Goal: Information Seeking & Learning: Learn about a topic

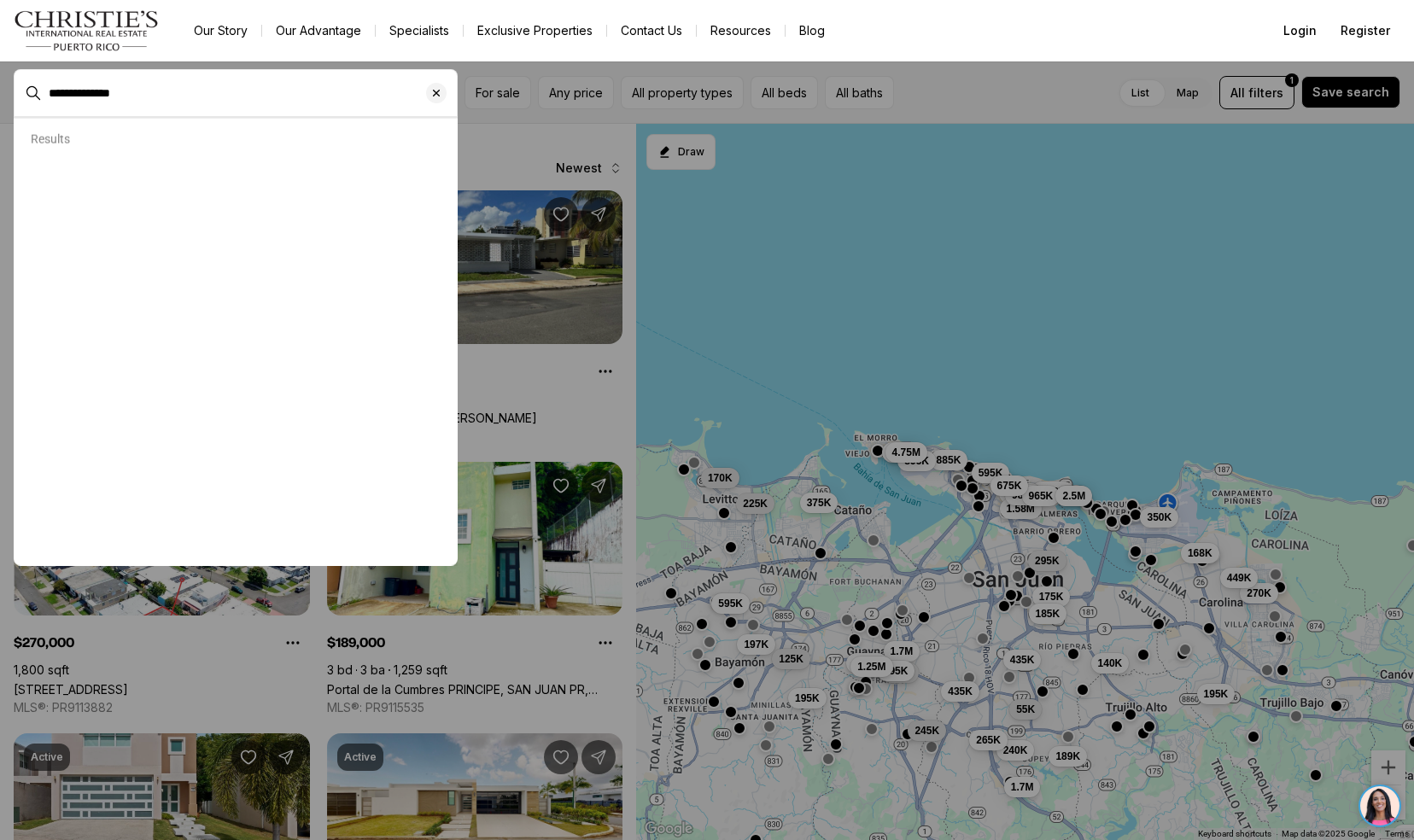
type input "**********"
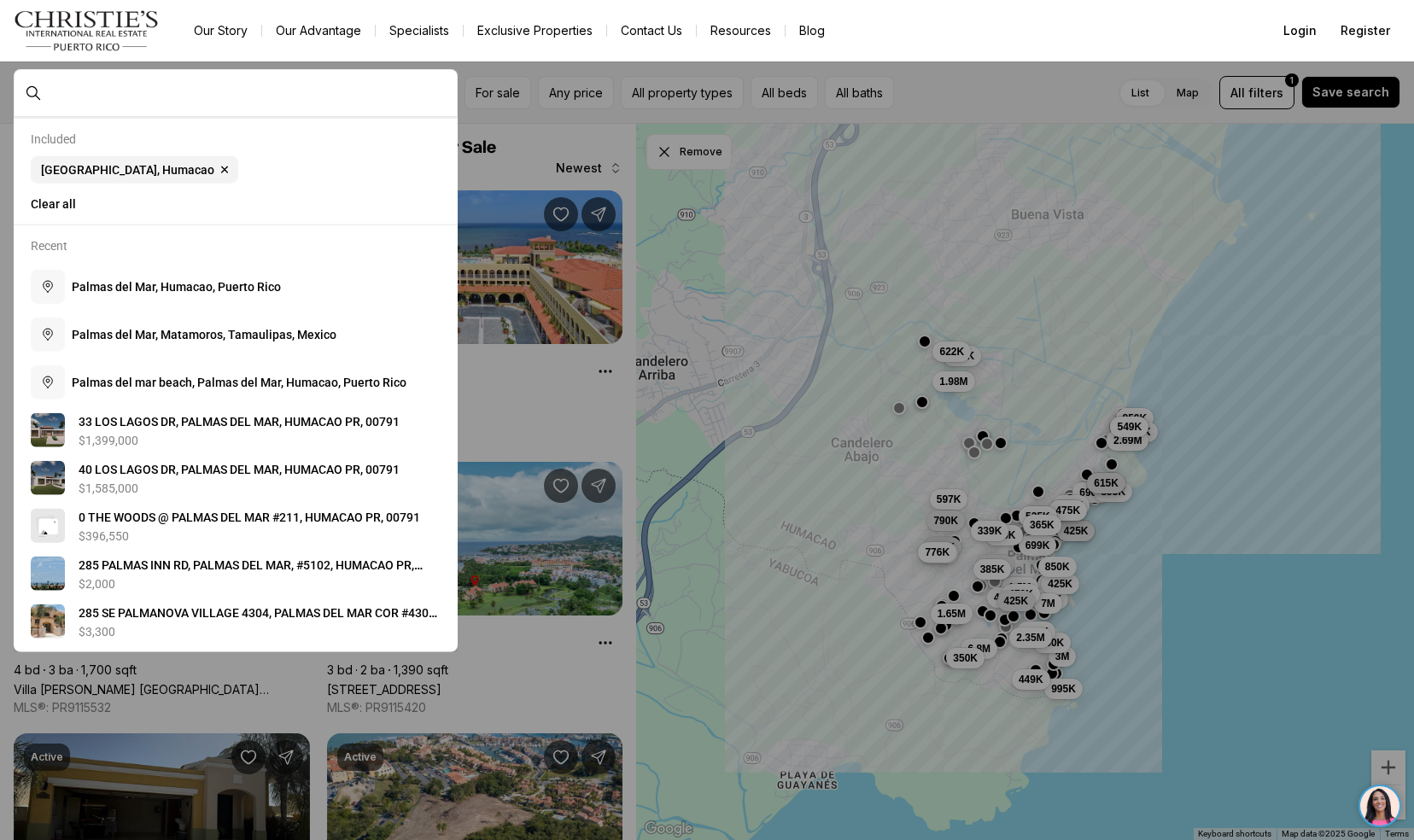
click at [137, 702] on div at bounding box center [707, 420] width 1414 height 840
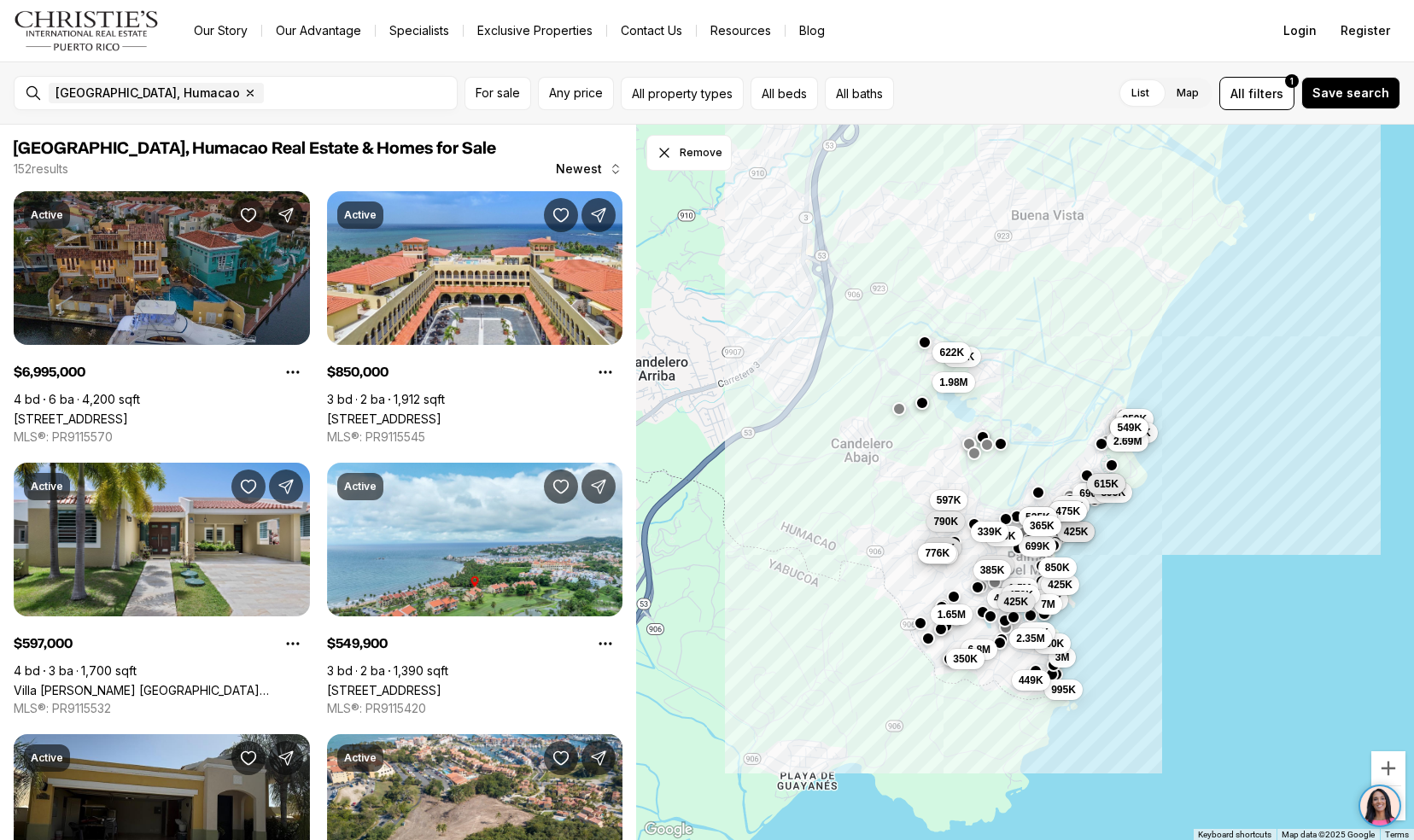
click at [25, 412] on link "[STREET_ADDRESS]" at bounding box center [70, 419] width 114 height 14
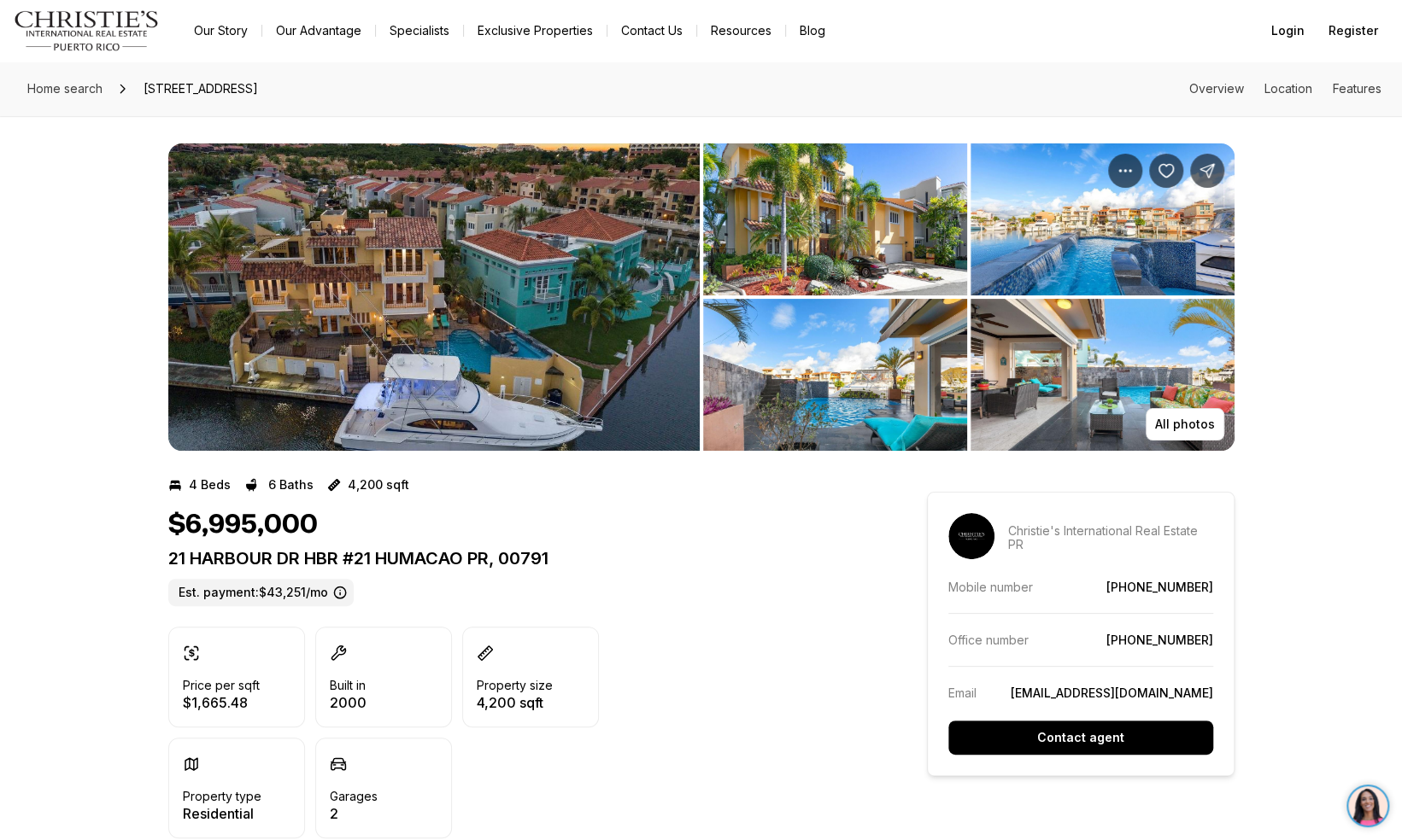
click at [369, 290] on img "View image gallery" at bounding box center [434, 297] width 531 height 307
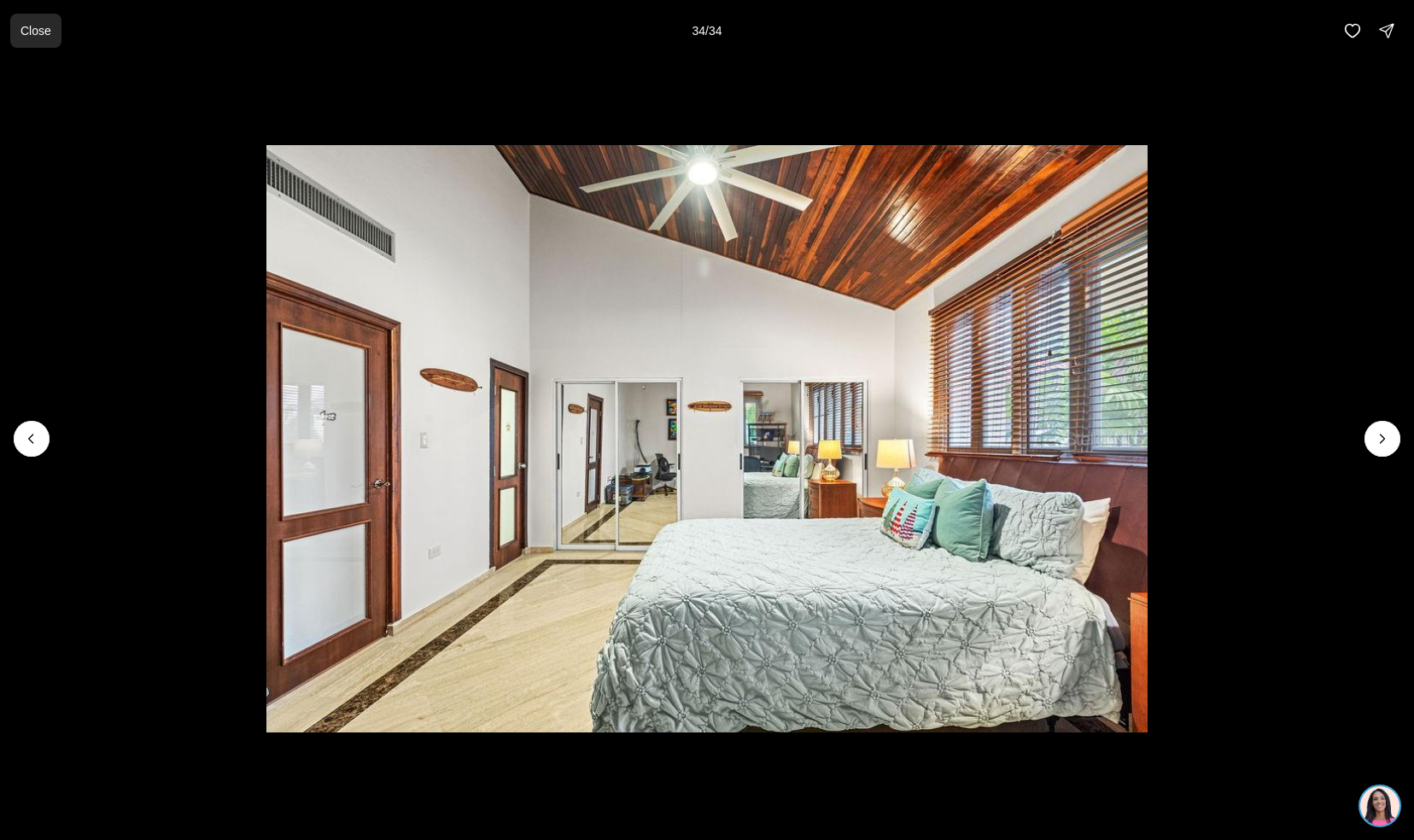
click at [34, 29] on p "Close" at bounding box center [36, 30] width 31 height 13
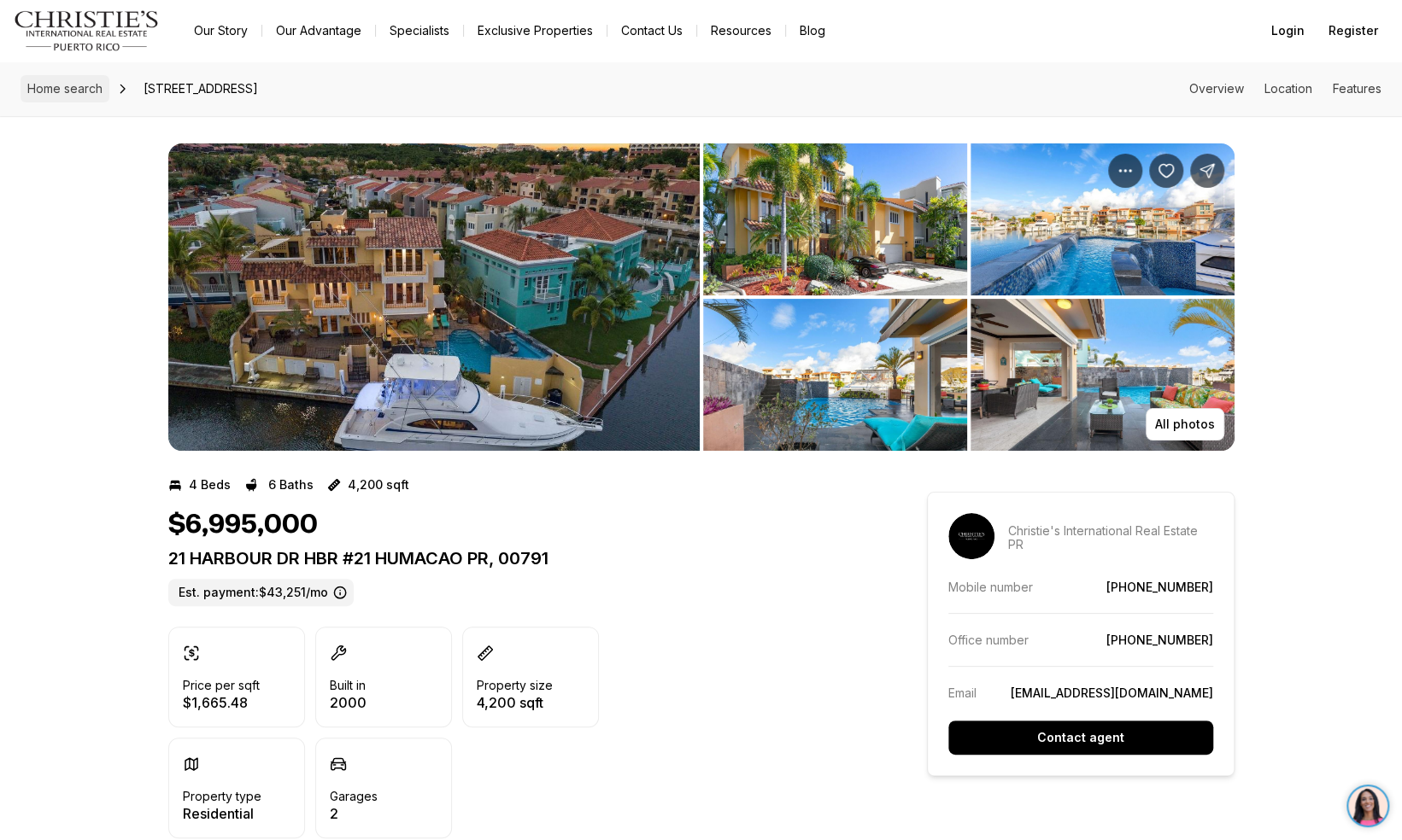
click at [52, 94] on span "Home search" at bounding box center [65, 88] width 75 height 14
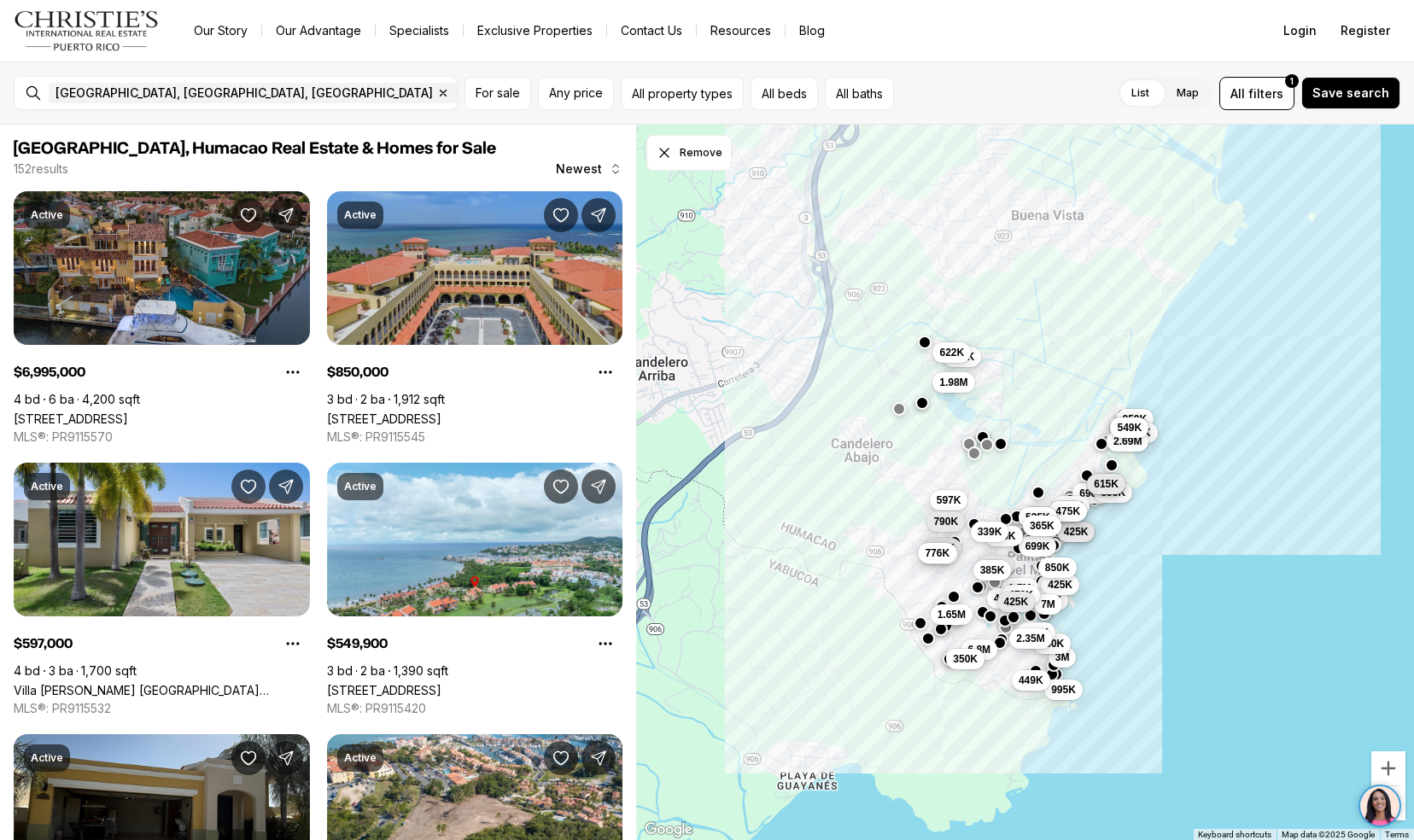
click at [363, 412] on link "[STREET_ADDRESS]" at bounding box center [384, 419] width 114 height 14
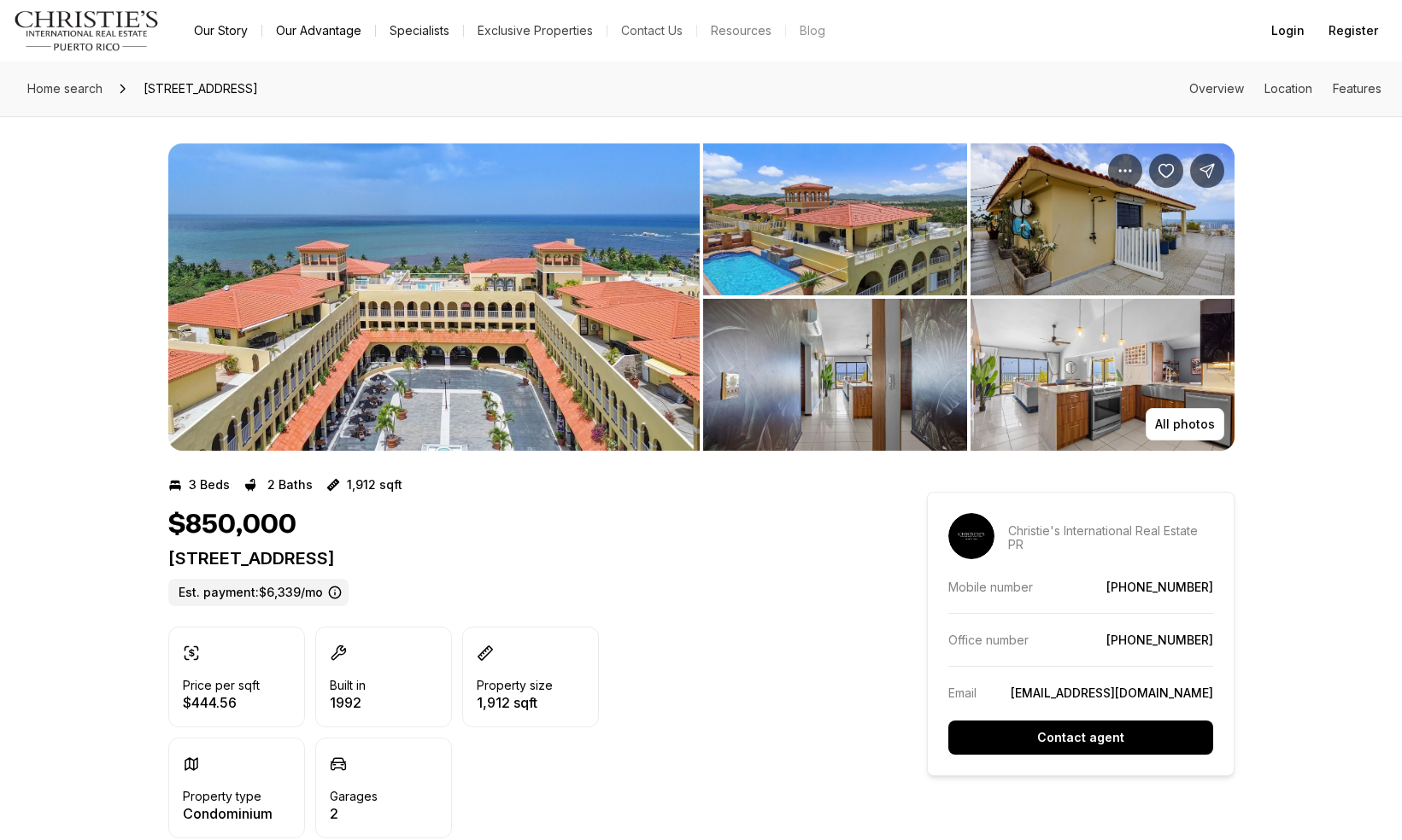
click at [246, 337] on img "View image gallery" at bounding box center [434, 297] width 531 height 307
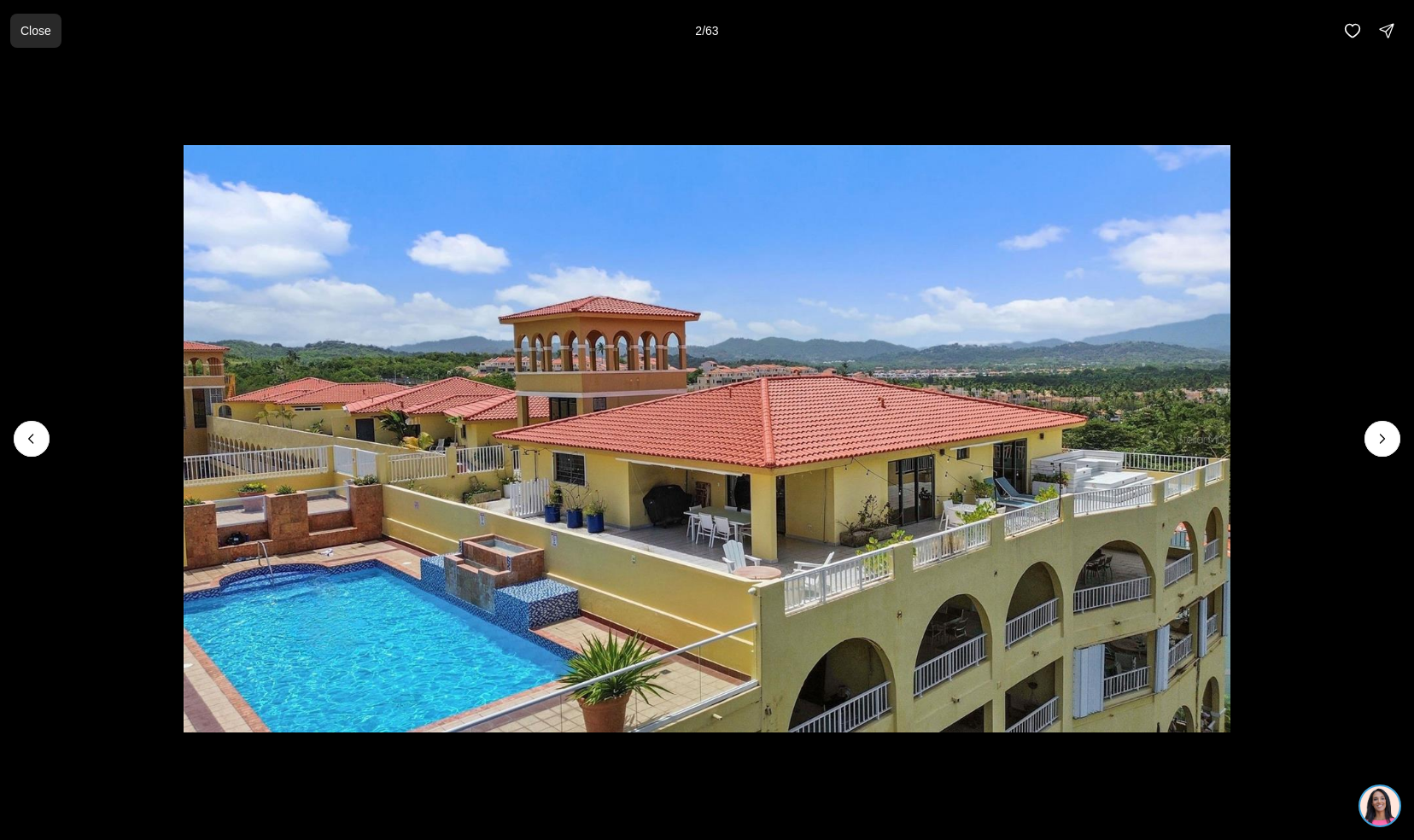
click at [19, 43] on button "Close" at bounding box center [37, 30] width 52 height 34
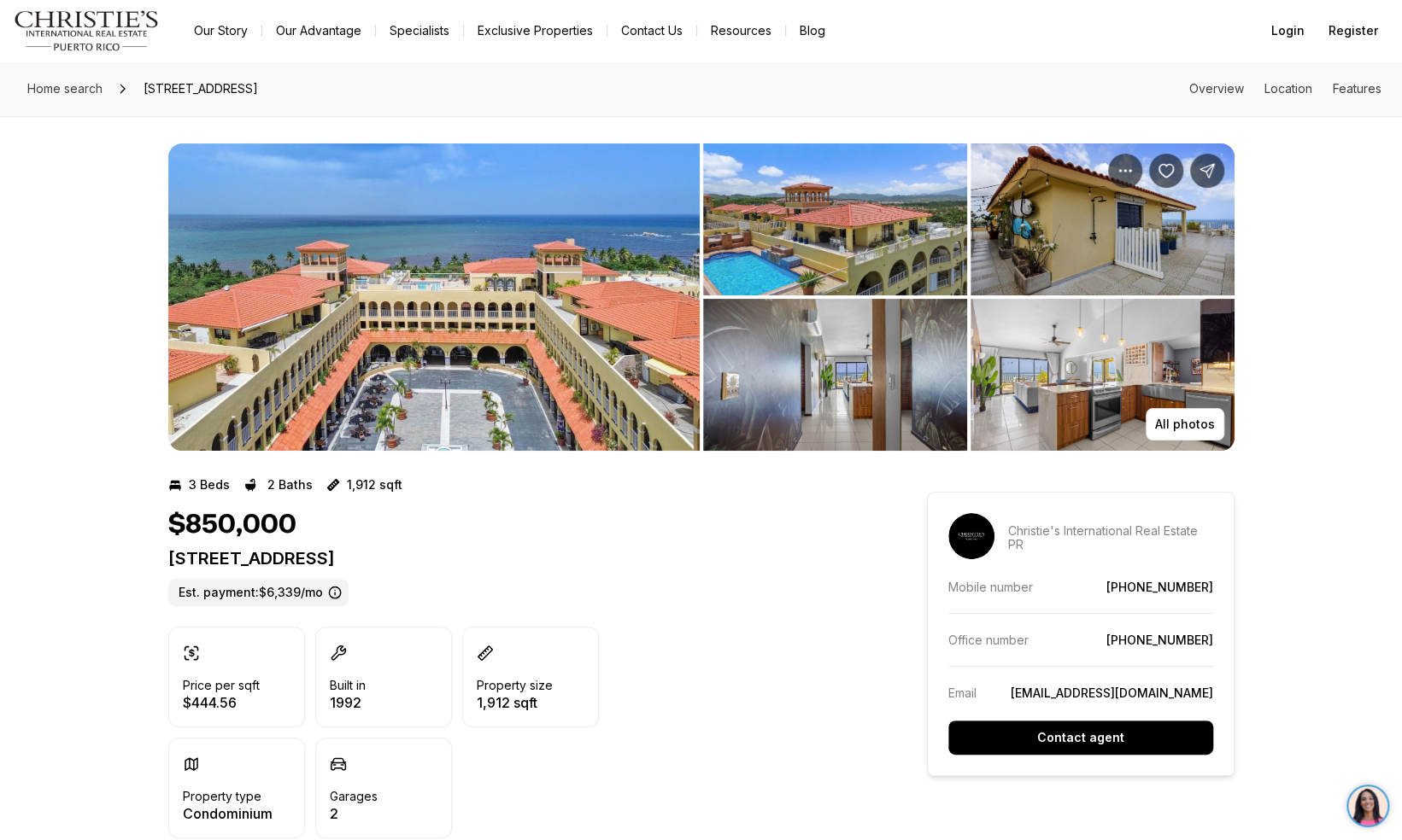
click at [310, 310] on img "View image gallery" at bounding box center [434, 297] width 531 height 307
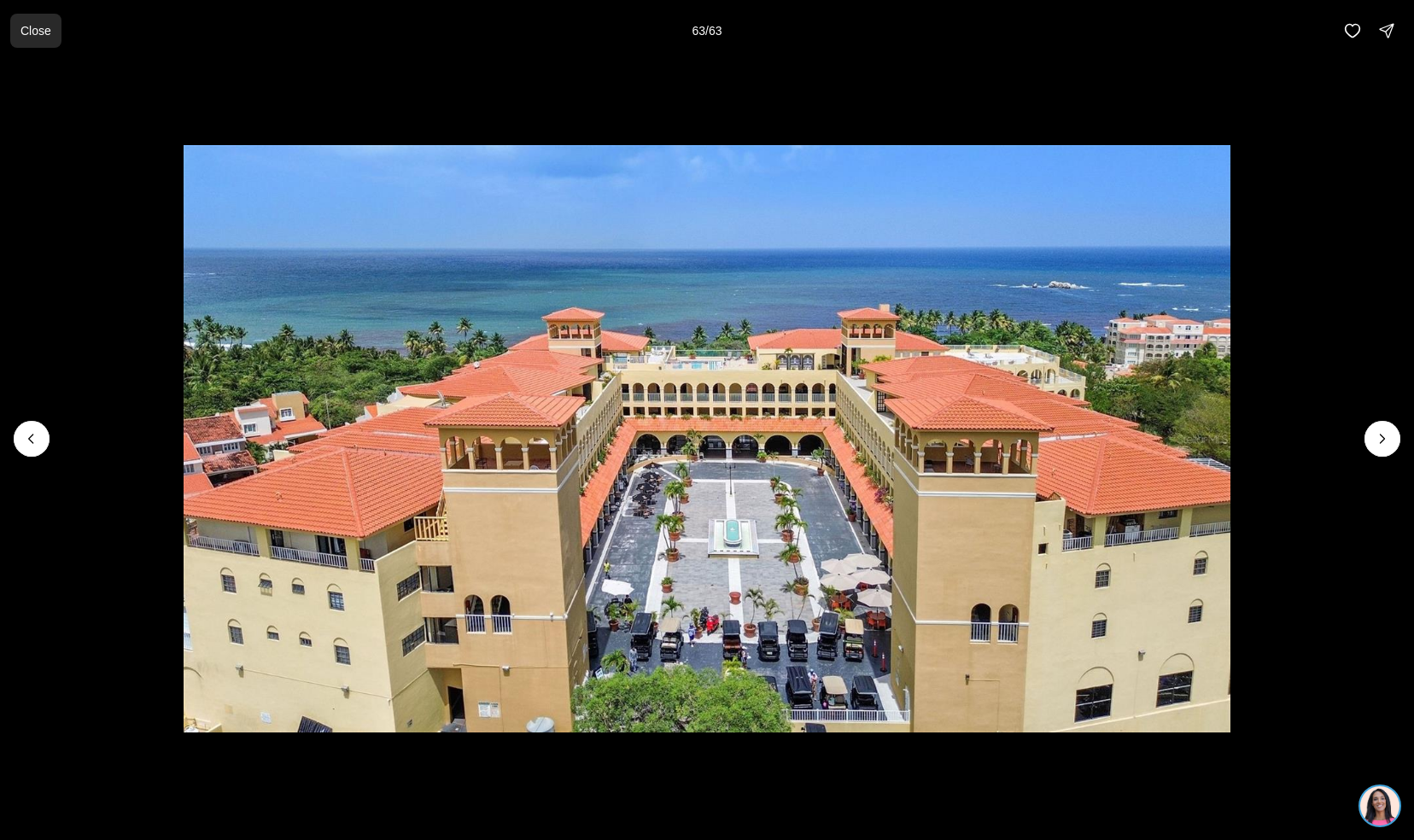
click at [58, 34] on button "Close" at bounding box center [37, 30] width 52 height 34
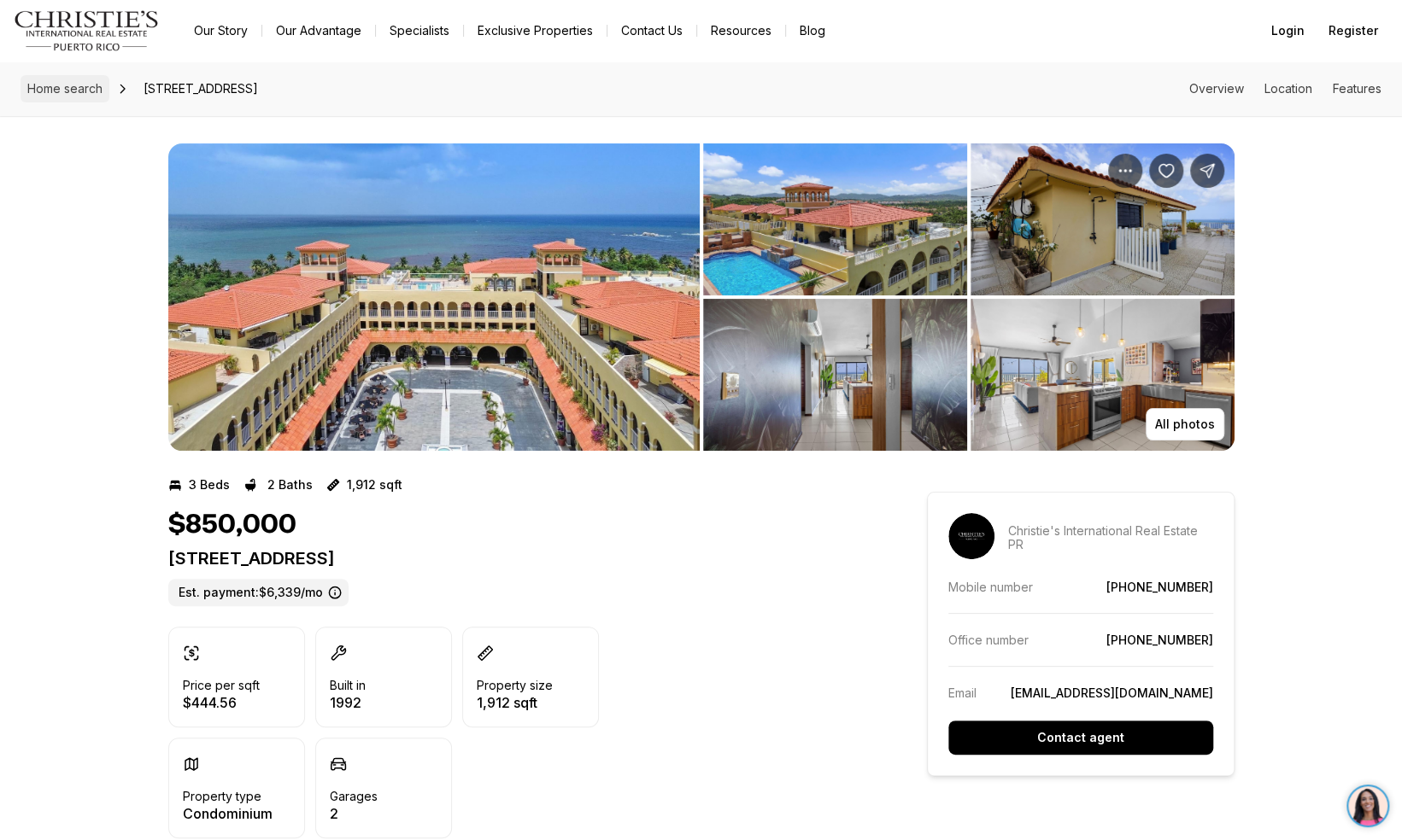
click at [39, 93] on span "Home search" at bounding box center [65, 88] width 75 height 14
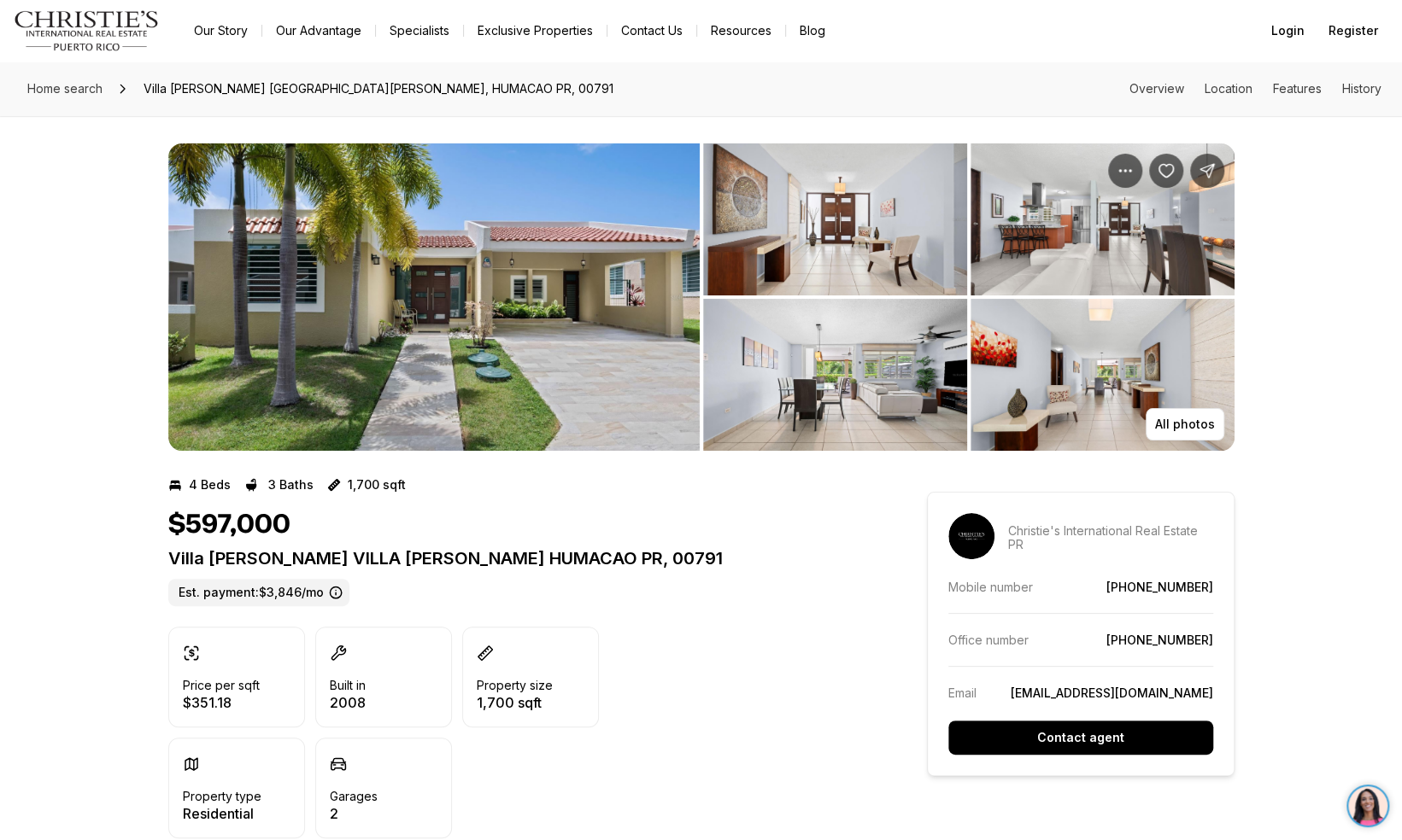
click at [270, 296] on img "View image gallery" at bounding box center [434, 297] width 531 height 307
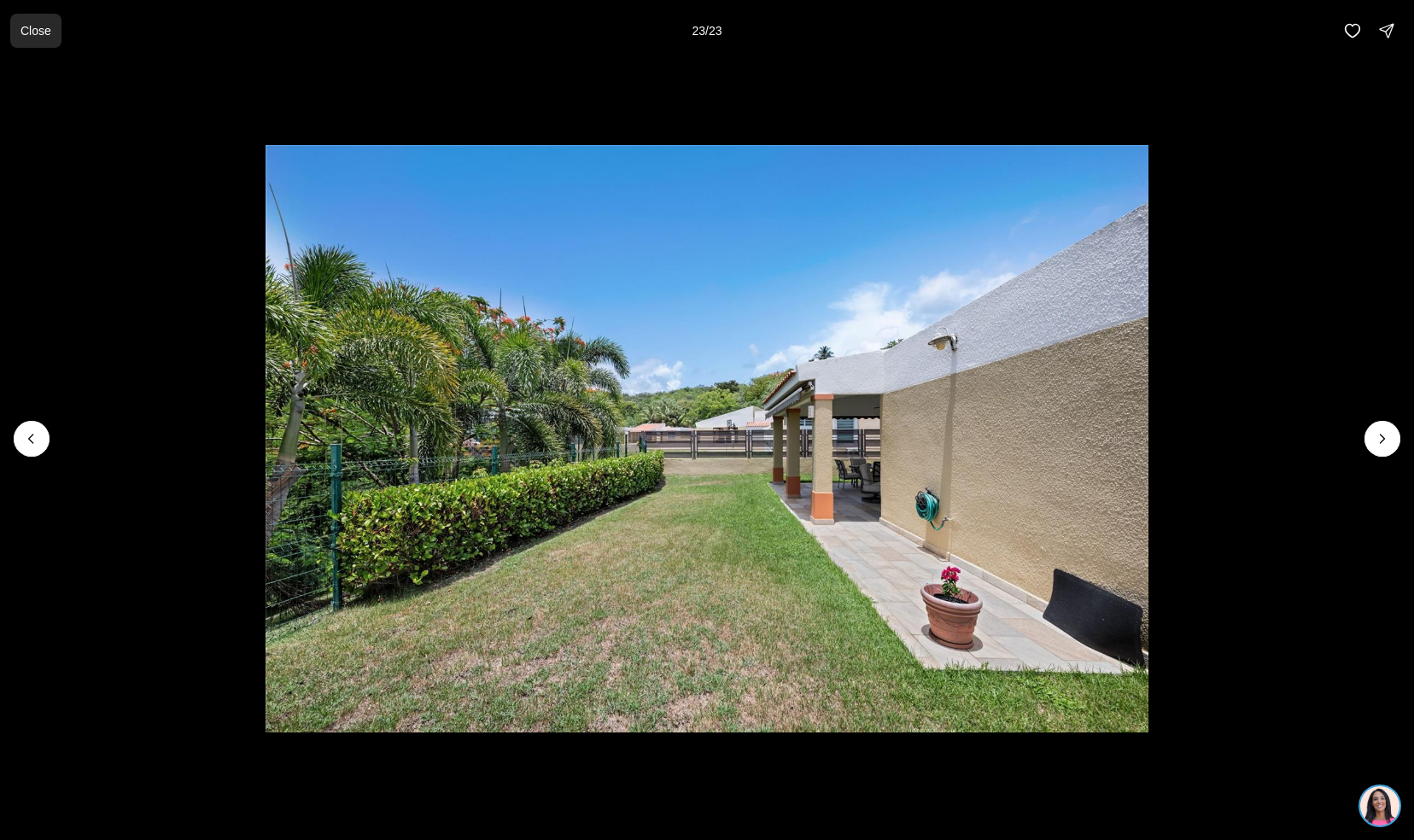
click at [39, 34] on p "Close" at bounding box center [36, 30] width 31 height 13
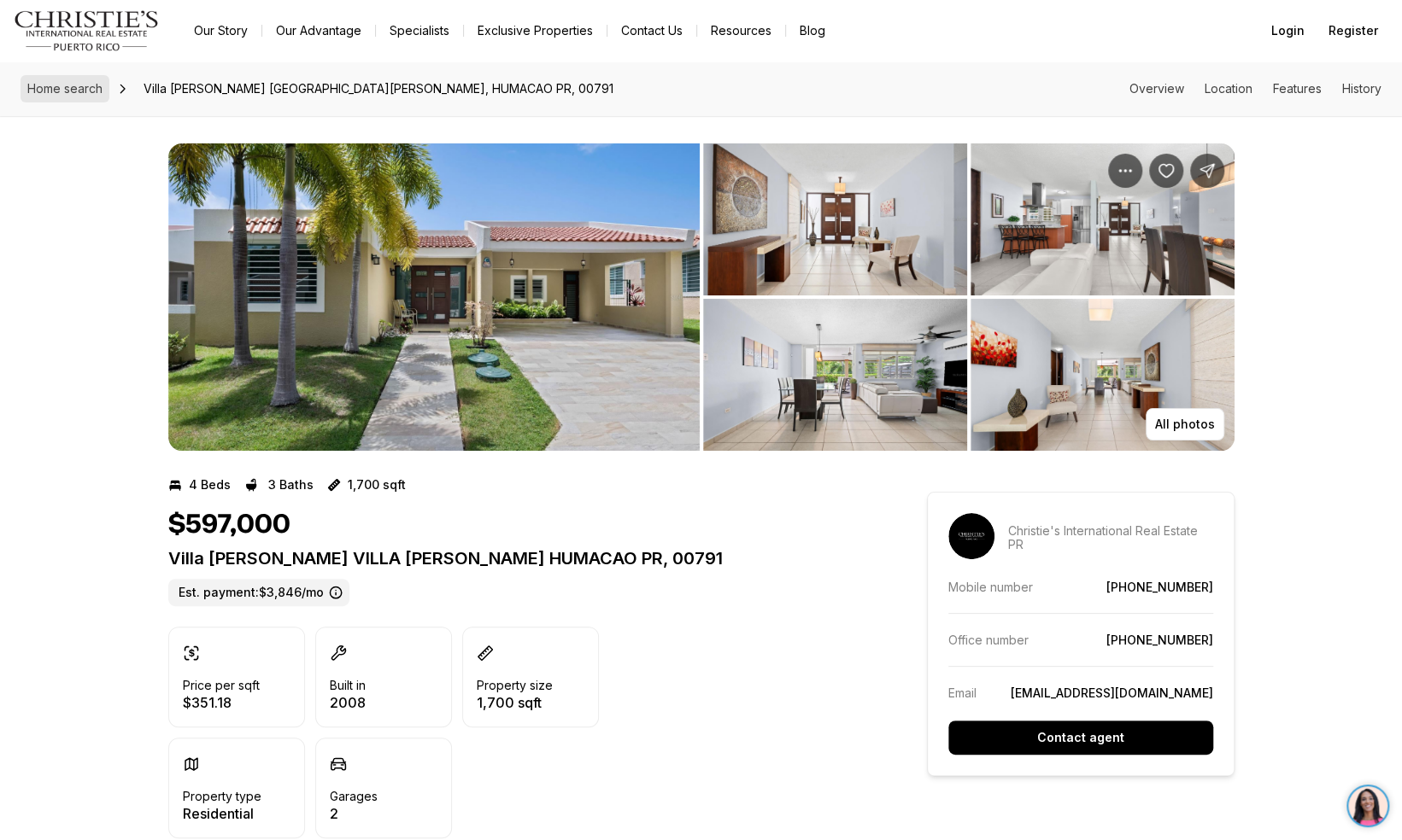
click at [52, 95] on link "Home search" at bounding box center [65, 88] width 89 height 28
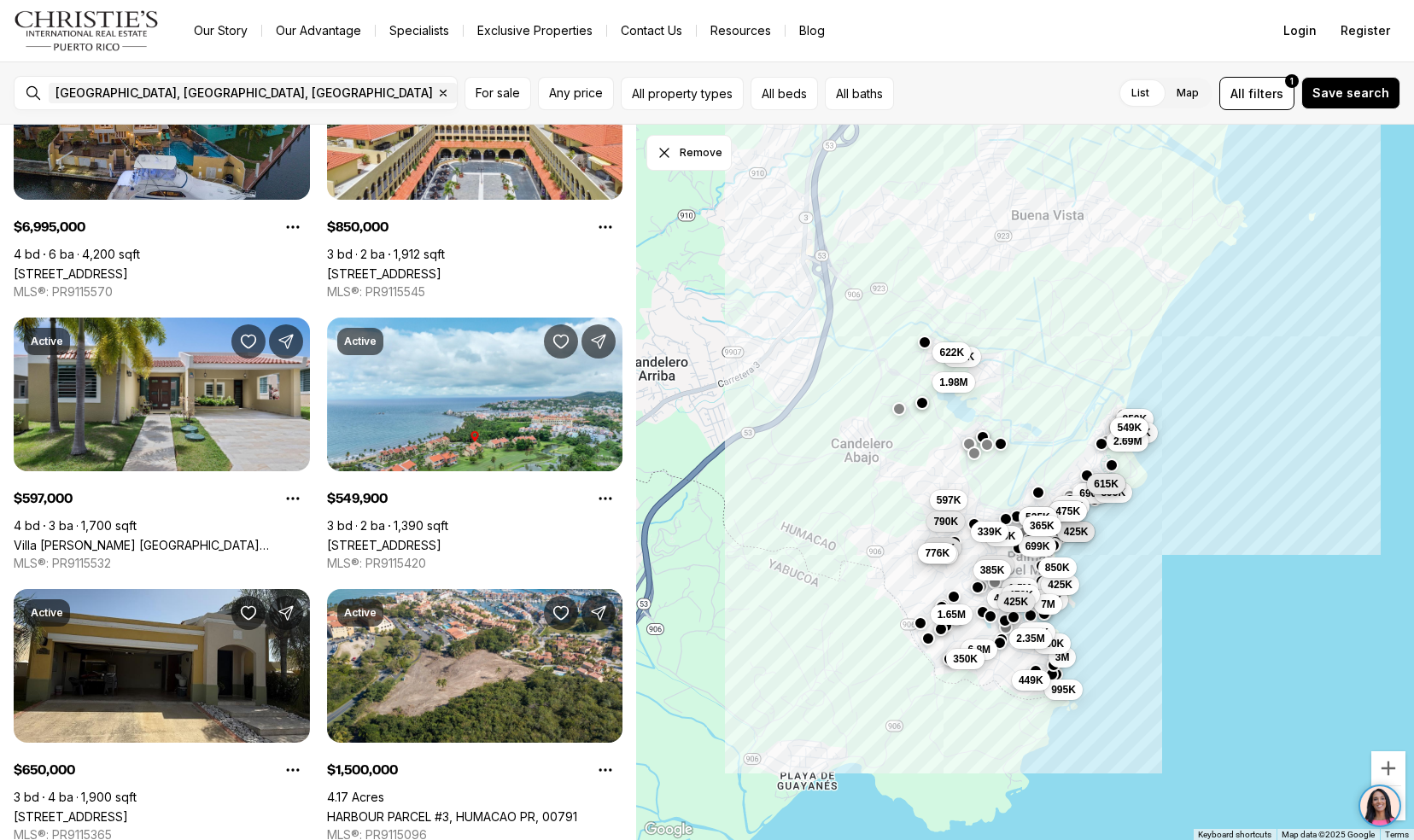
scroll to position [367, 0]
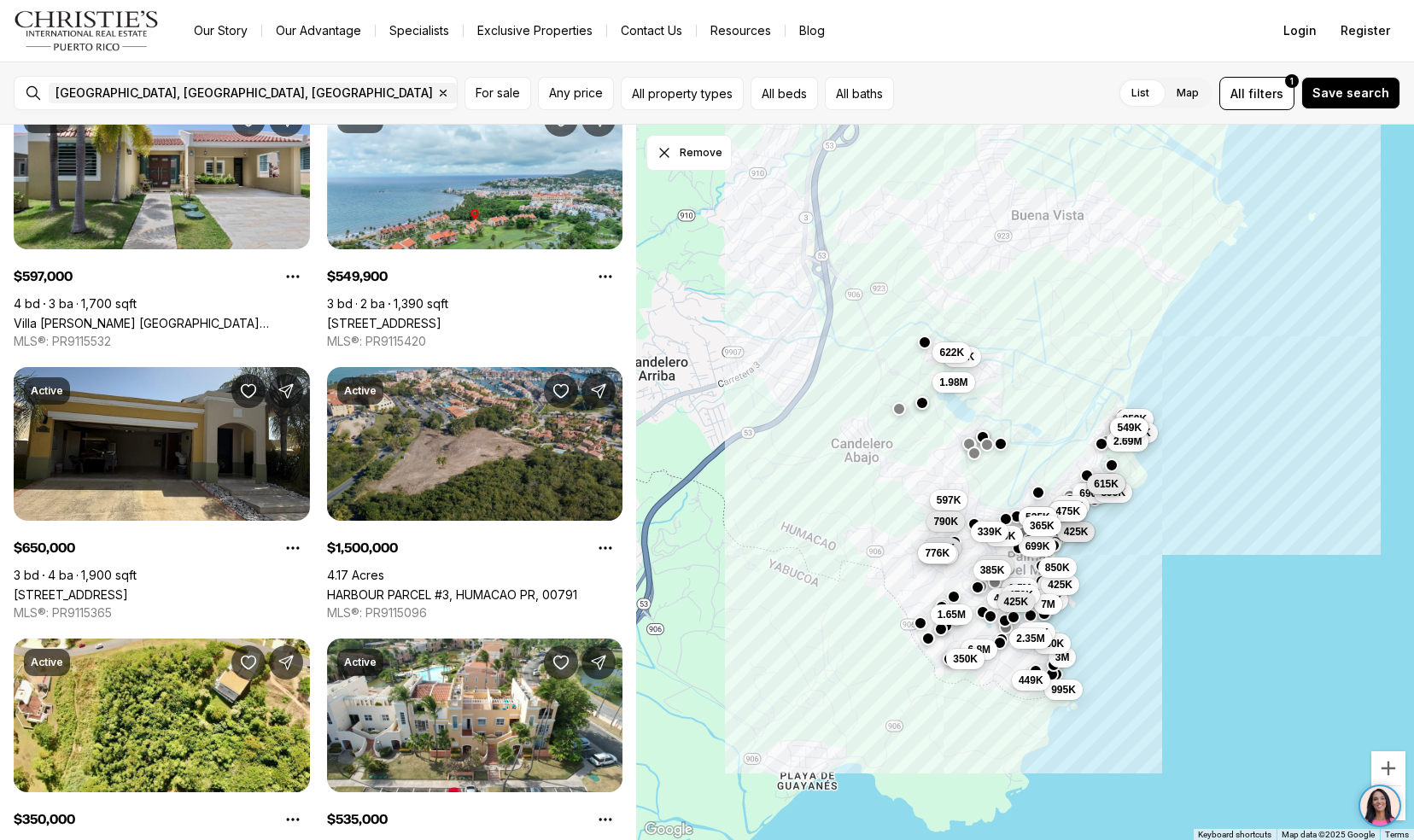
click at [367, 588] on link "HARBOUR PARCEL #3, HUMACAO PR, 00791" at bounding box center [452, 595] width 250 height 14
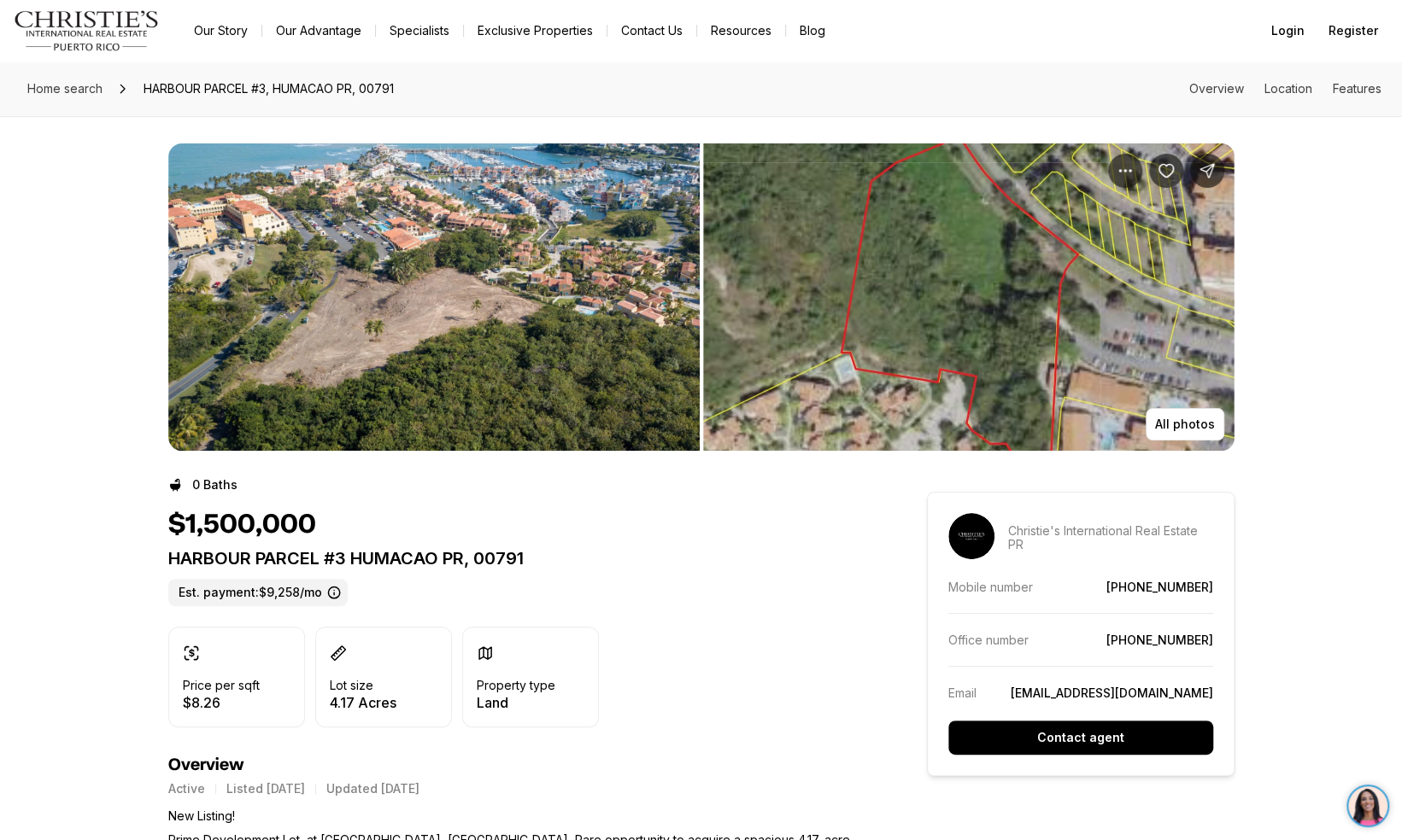
click at [255, 295] on img "View image gallery" at bounding box center [434, 297] width 531 height 307
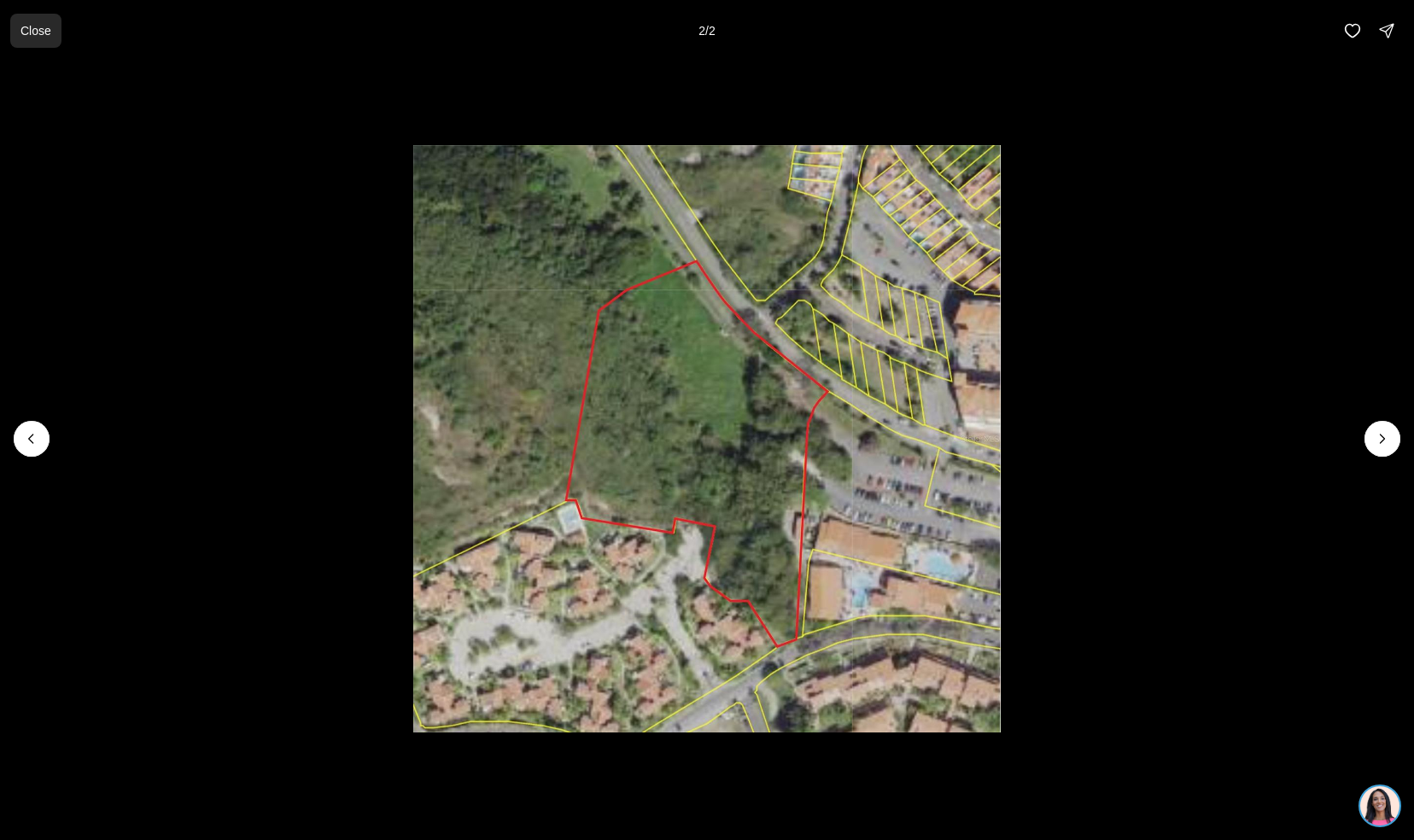
click at [37, 32] on p "Close" at bounding box center [36, 30] width 31 height 13
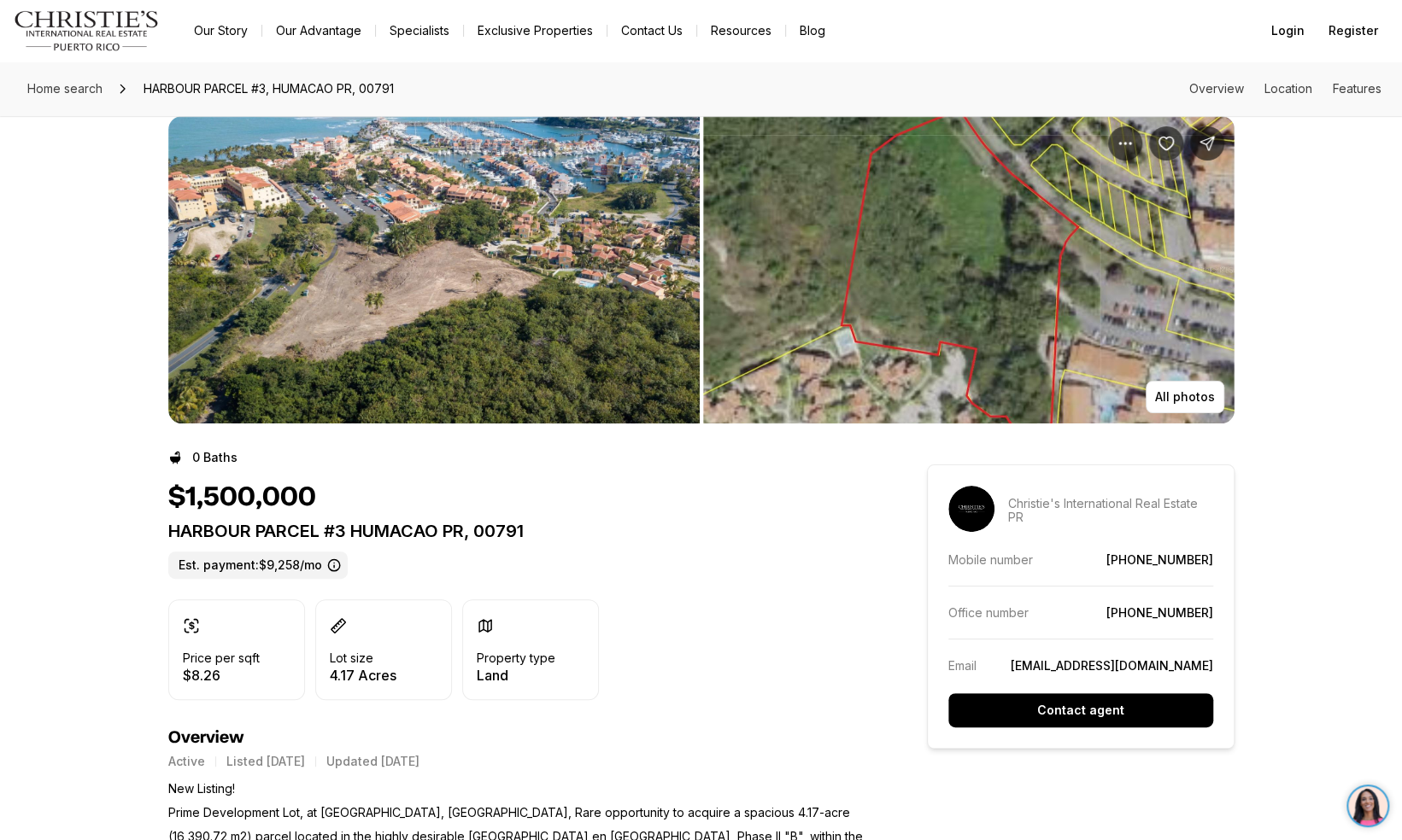
scroll to position [281, 0]
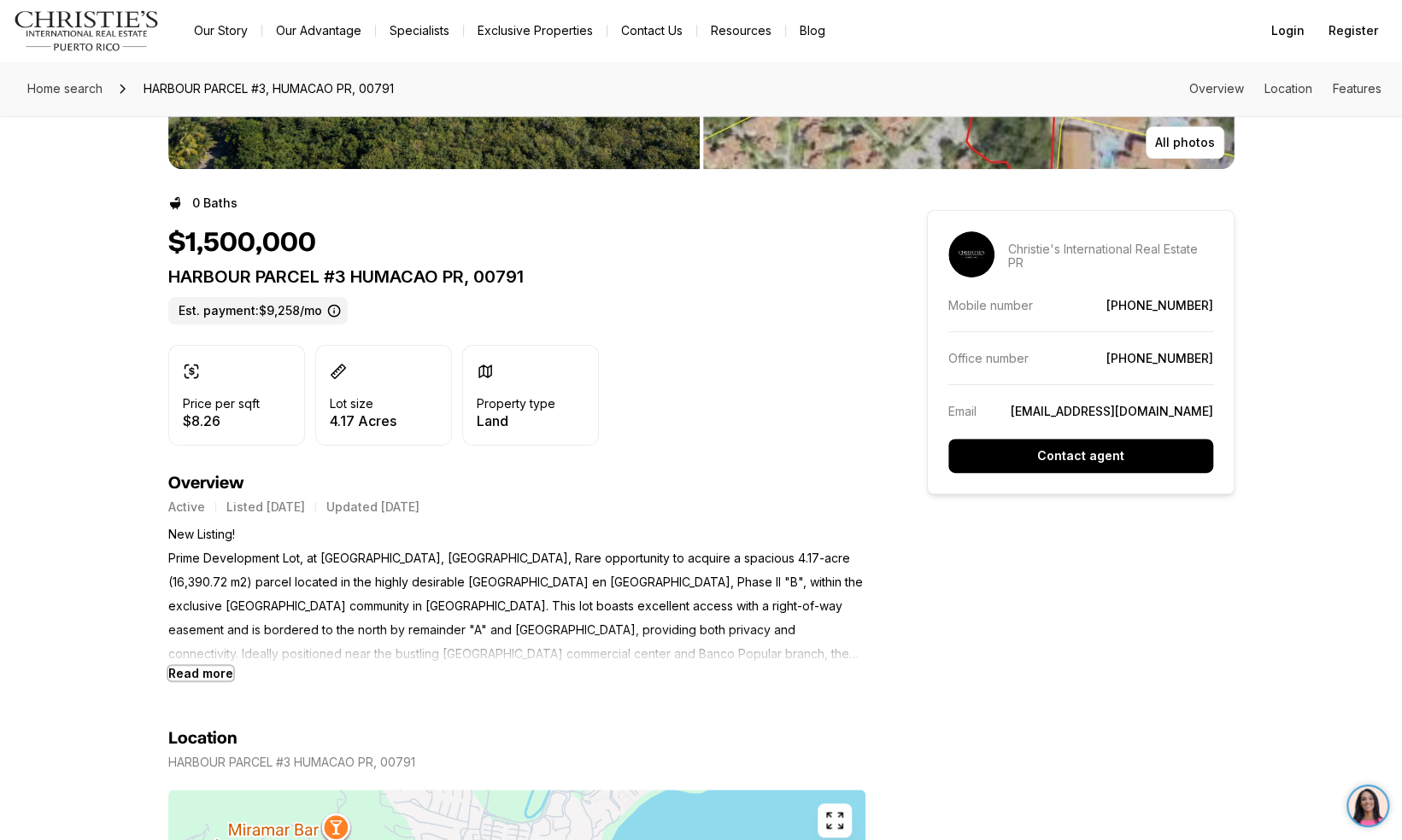
click at [215, 678] on b "Read more" at bounding box center [201, 673] width 65 height 14
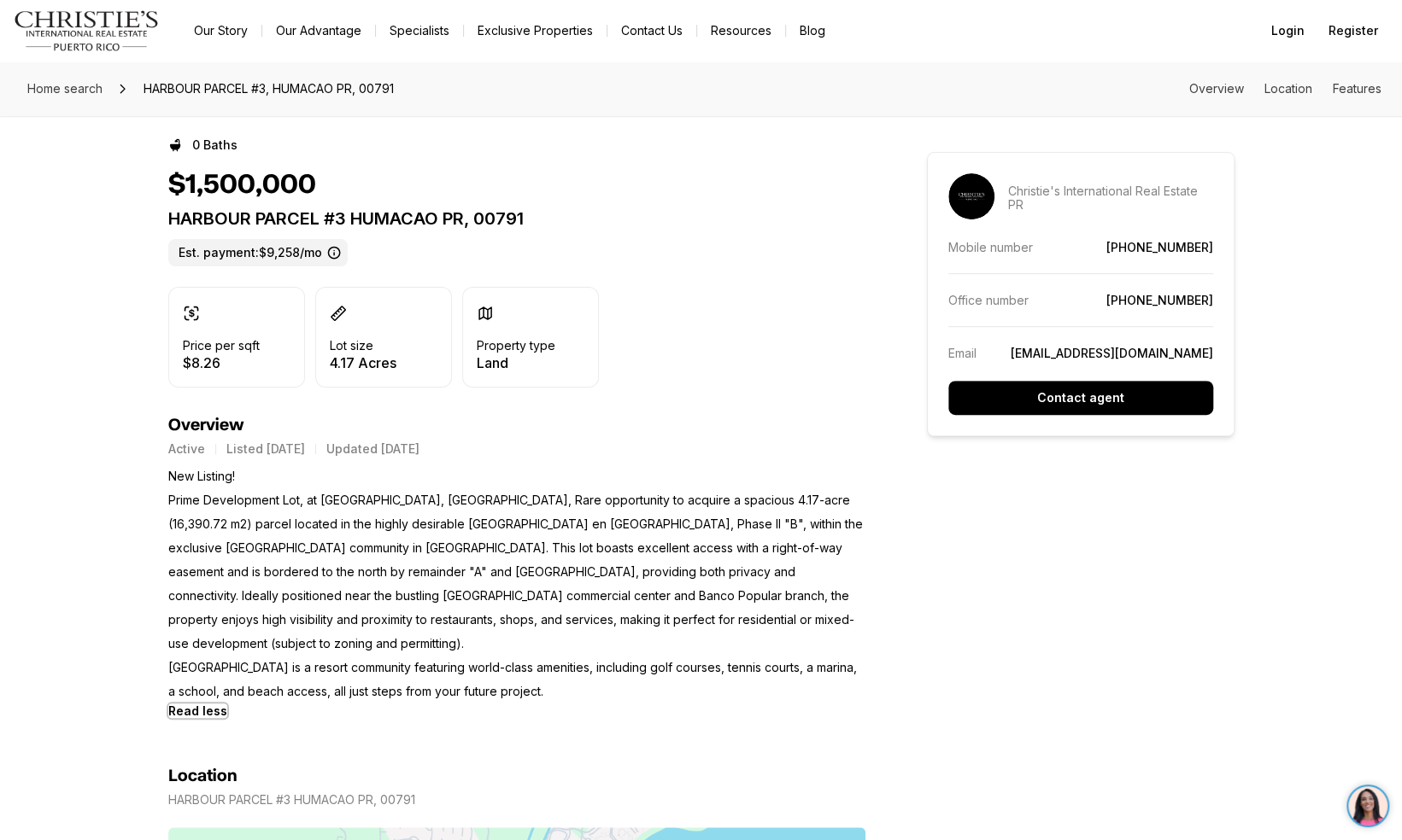
scroll to position [0, 0]
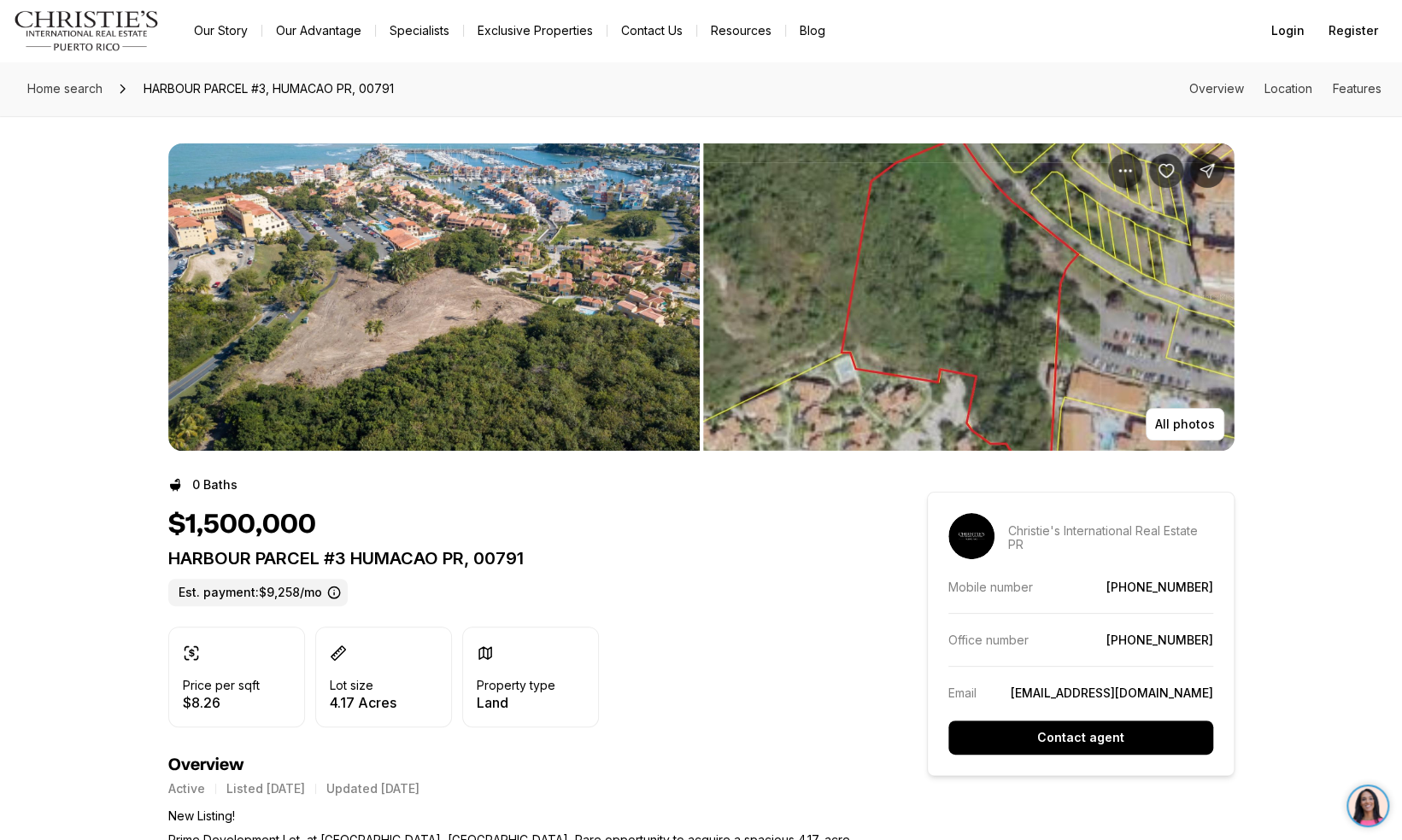
click at [241, 342] on img "View image gallery" at bounding box center [434, 297] width 531 height 307
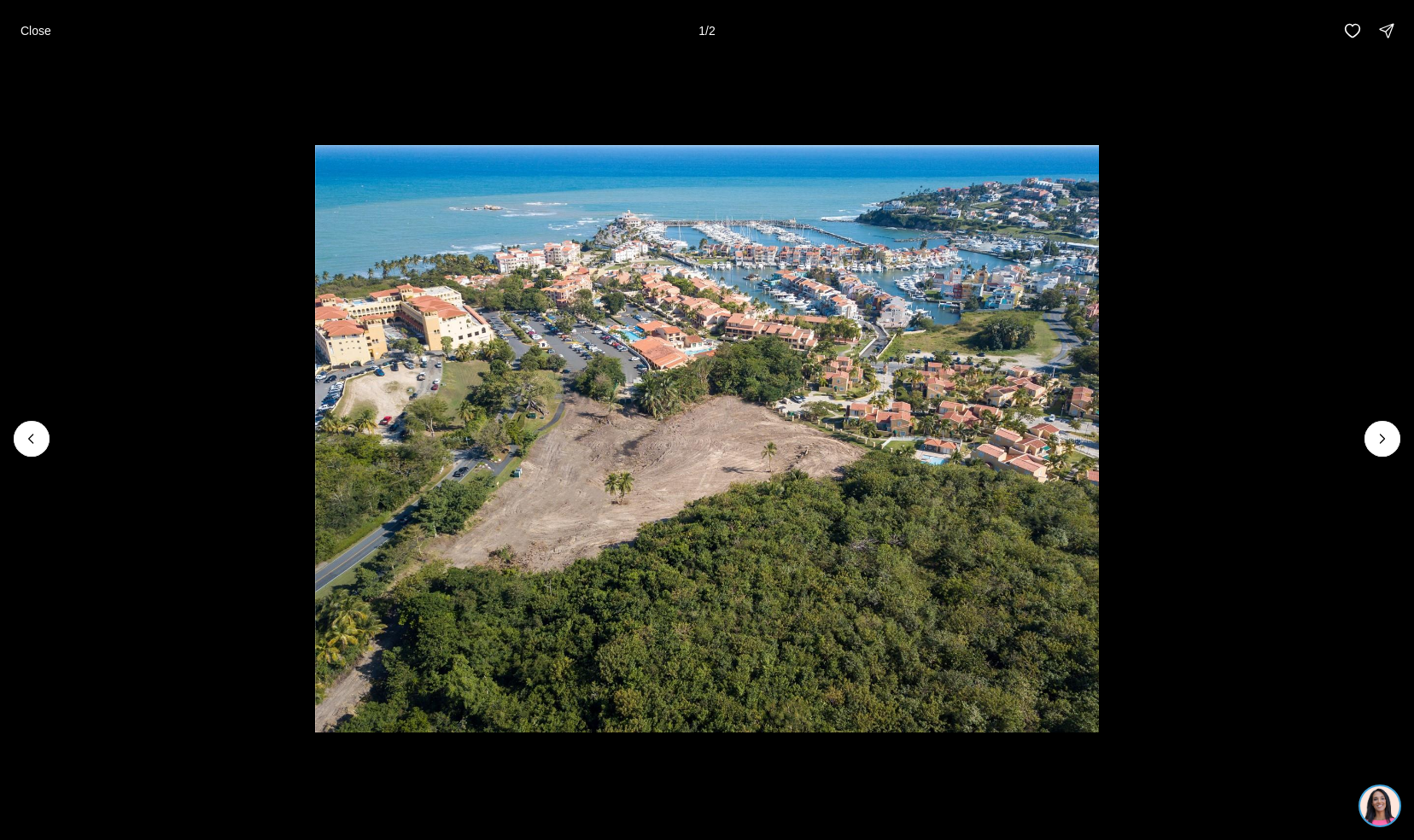
click at [140, 620] on li "1 of 2" at bounding box center [707, 438] width 1414 height 754
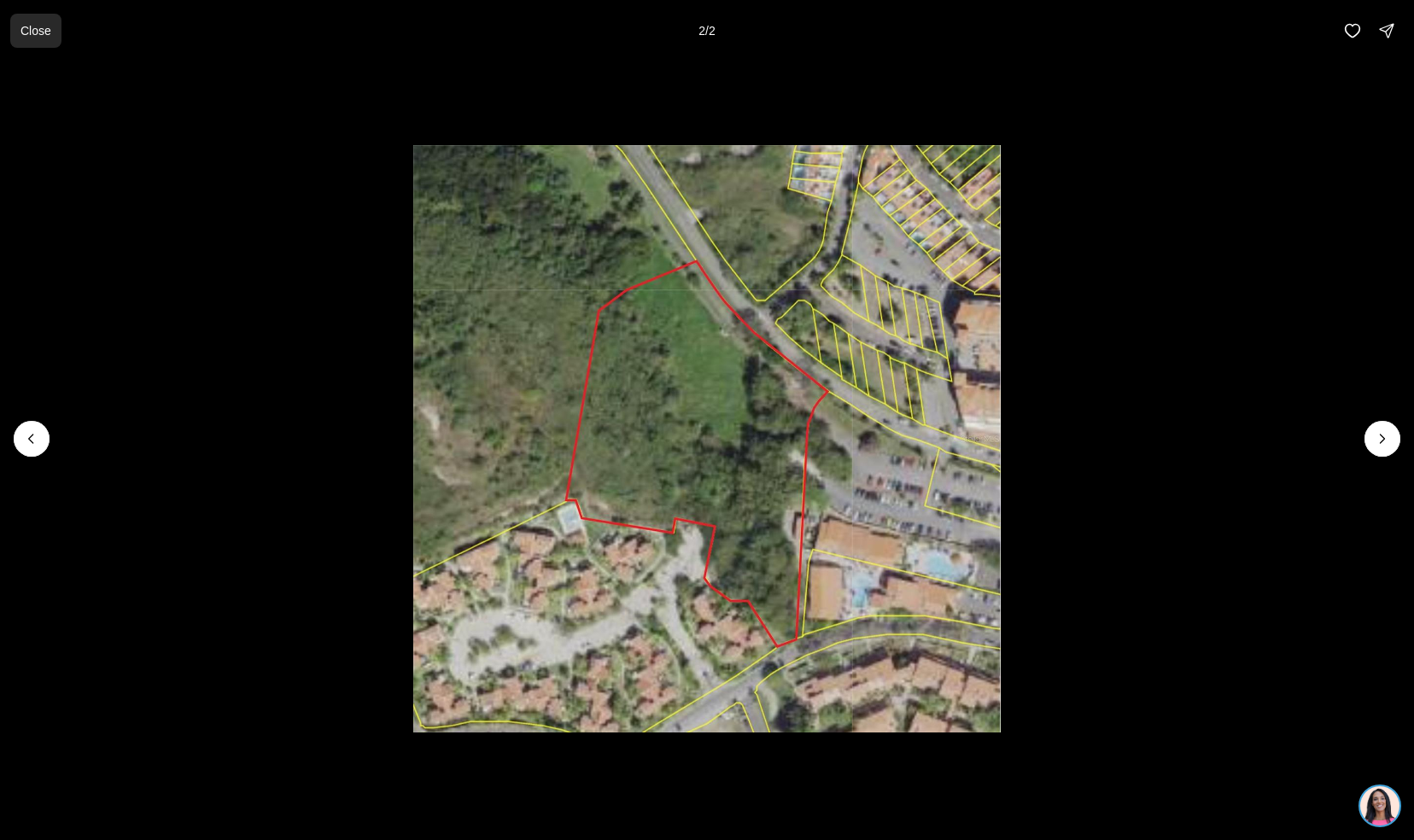
click at [18, 28] on button "Close" at bounding box center [37, 30] width 52 height 34
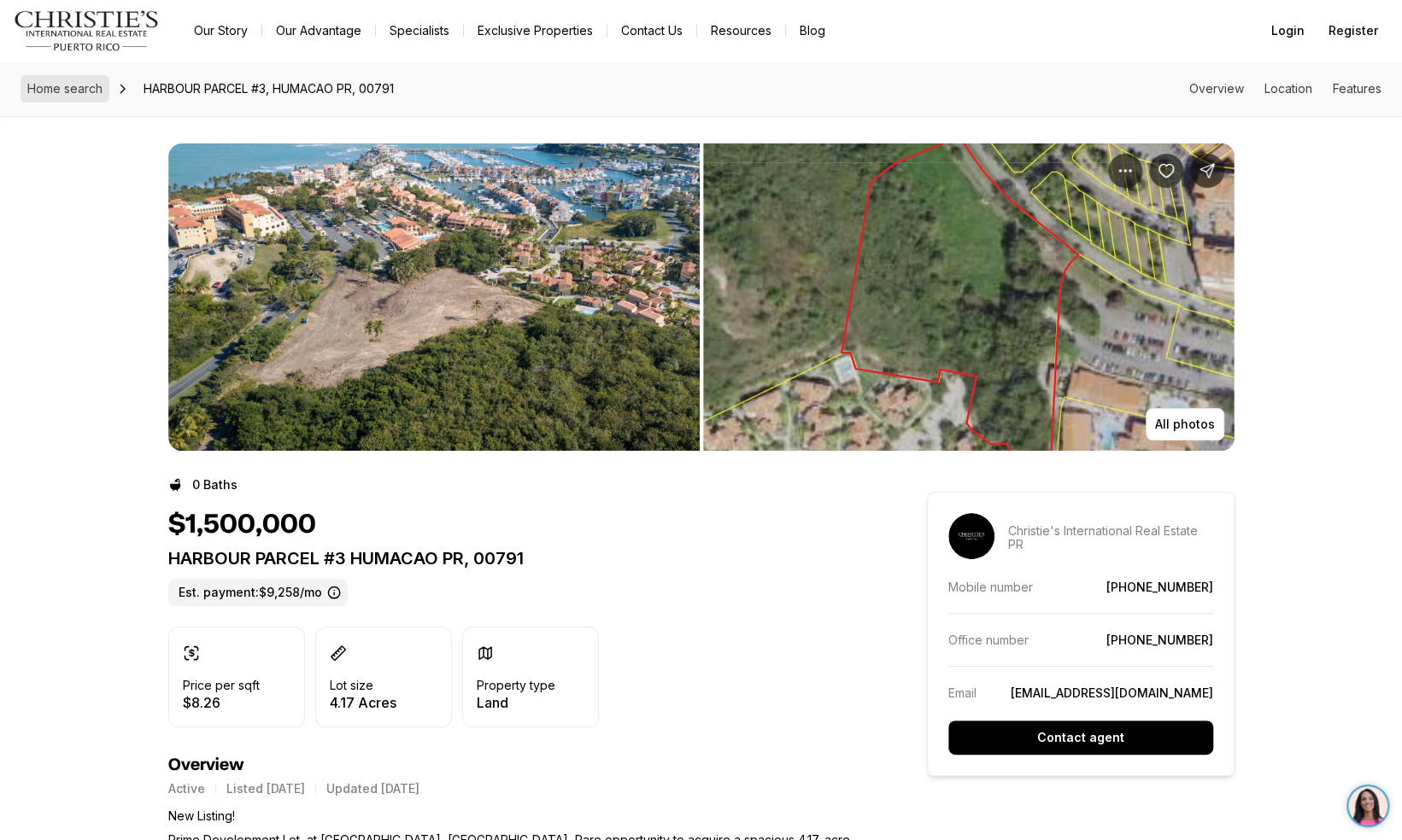
click at [59, 91] on span "Home search" at bounding box center [65, 88] width 75 height 14
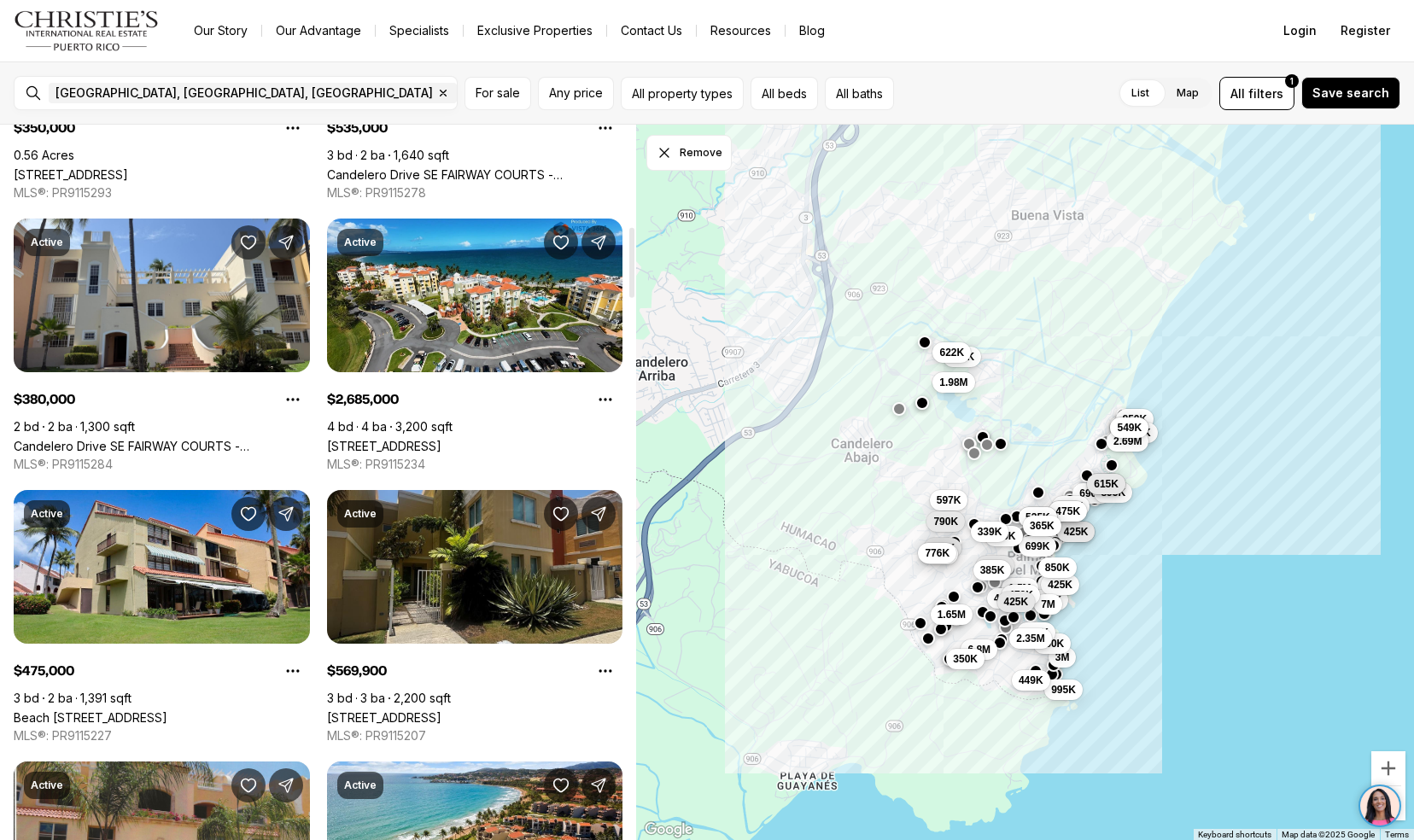
scroll to position [1057, 0]
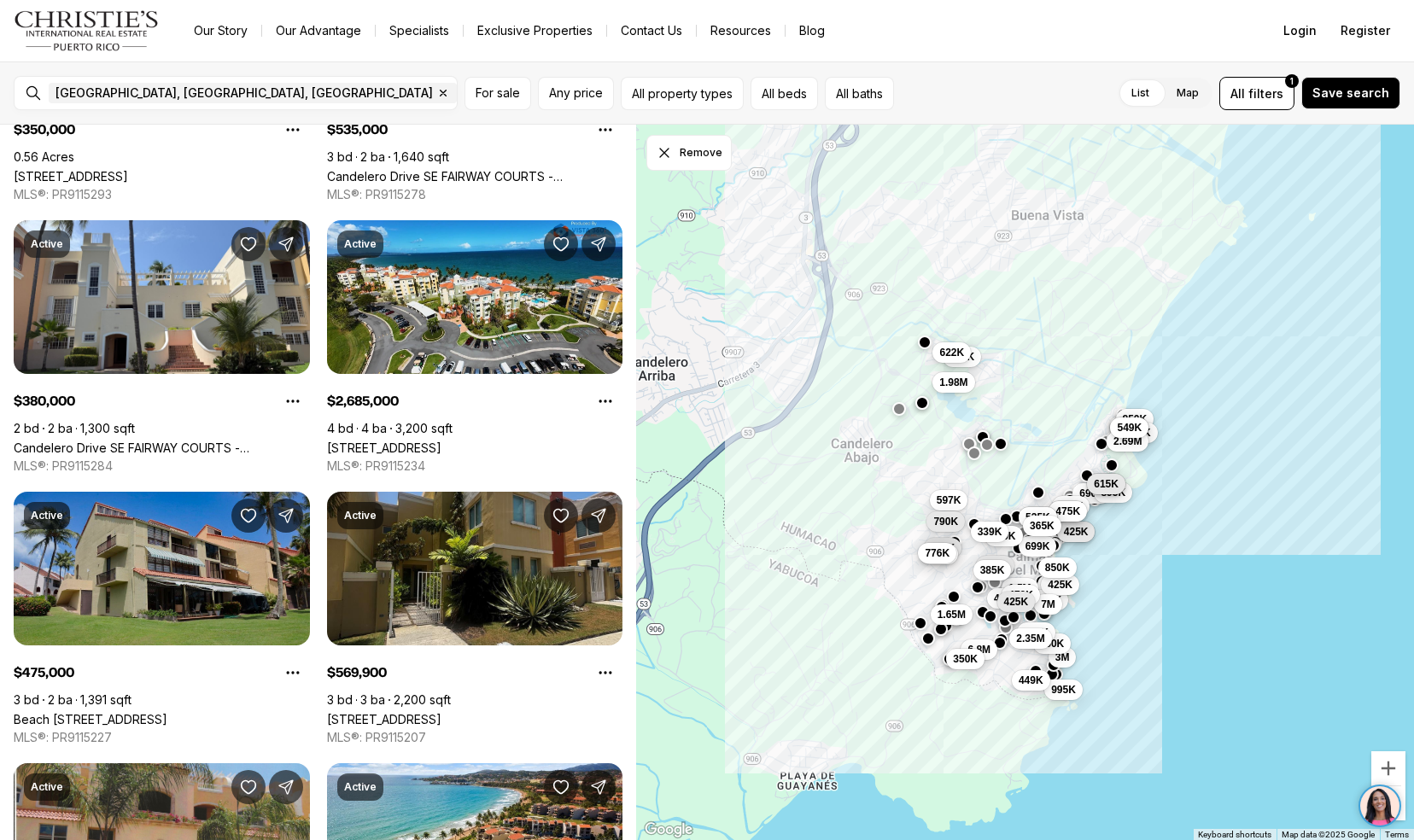
click at [48, 712] on link "Beach Village BEACH VILLAGE #314, HUMACAO PR, 00791" at bounding box center [90, 719] width 154 height 14
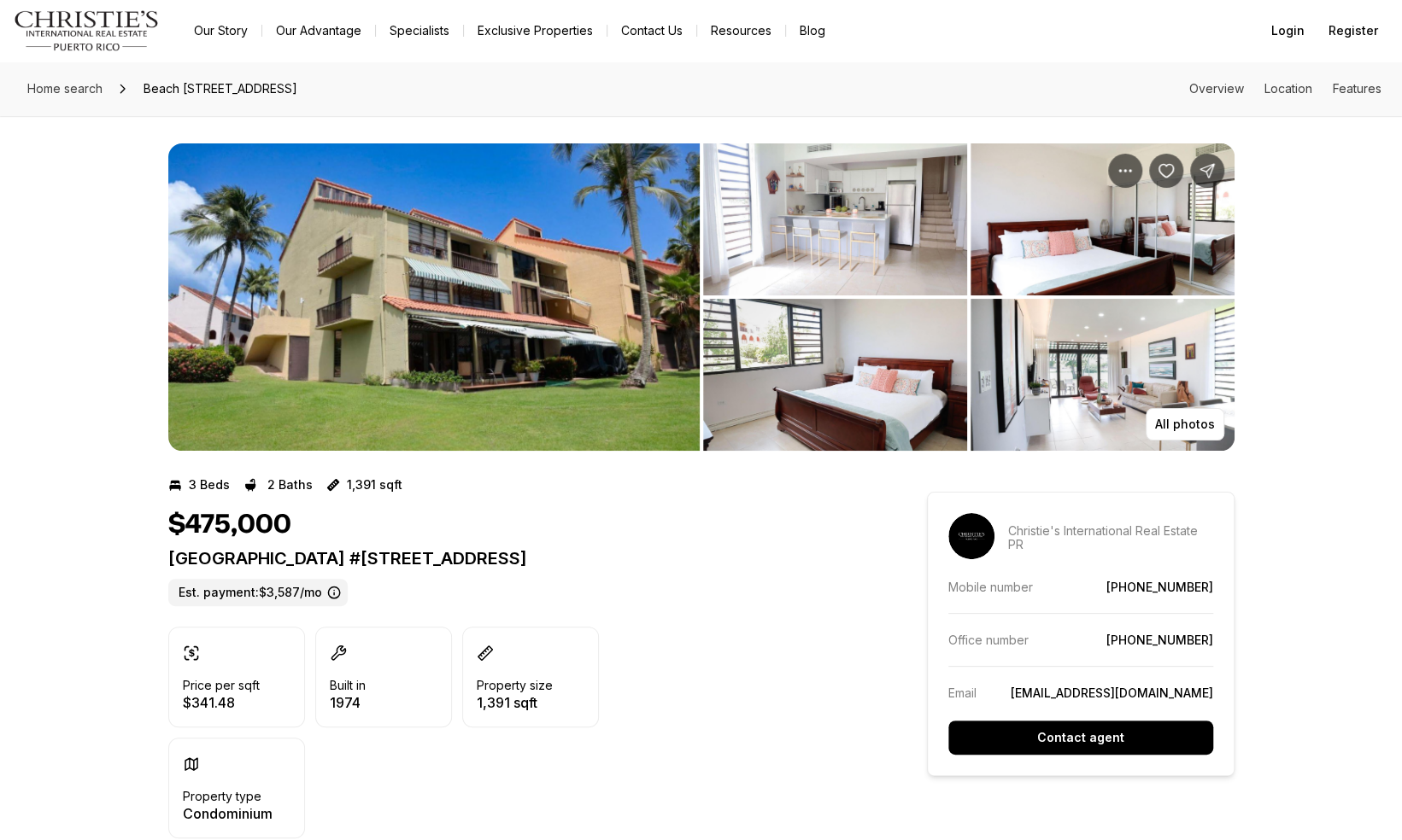
click at [210, 306] on img "View image gallery" at bounding box center [434, 297] width 531 height 307
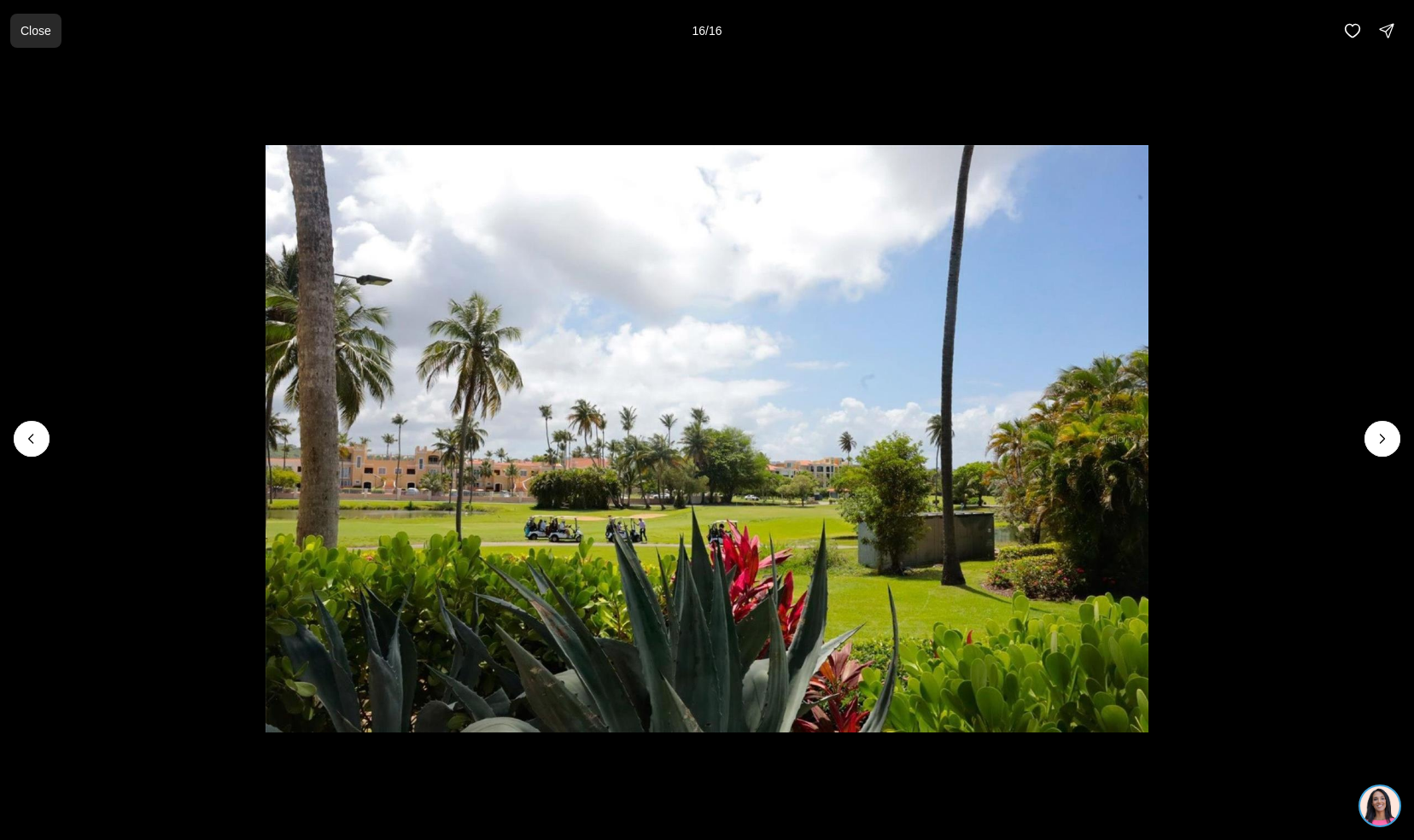
click at [29, 29] on p "Close" at bounding box center [36, 30] width 31 height 13
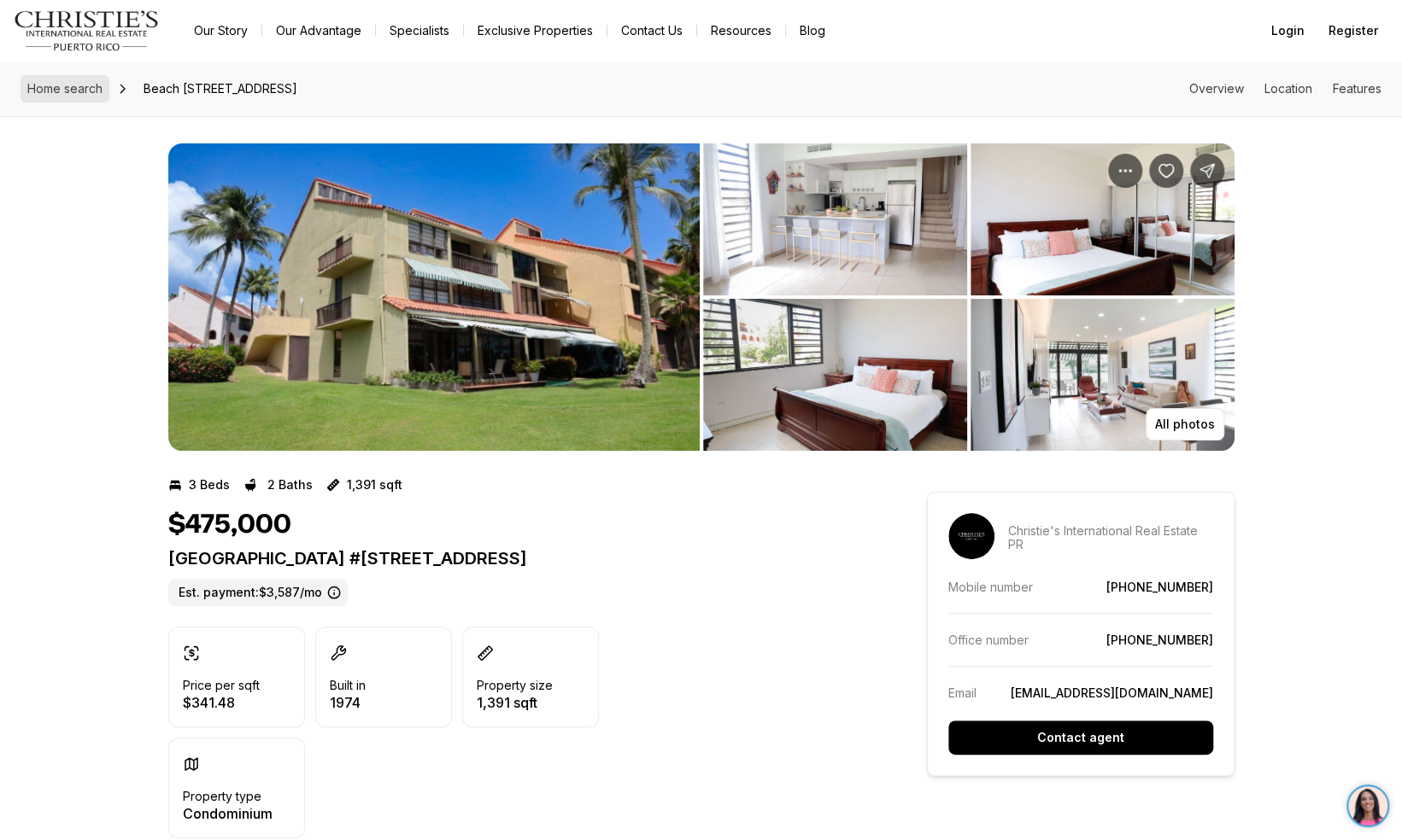
click at [61, 97] on link "Home search" at bounding box center [65, 88] width 89 height 28
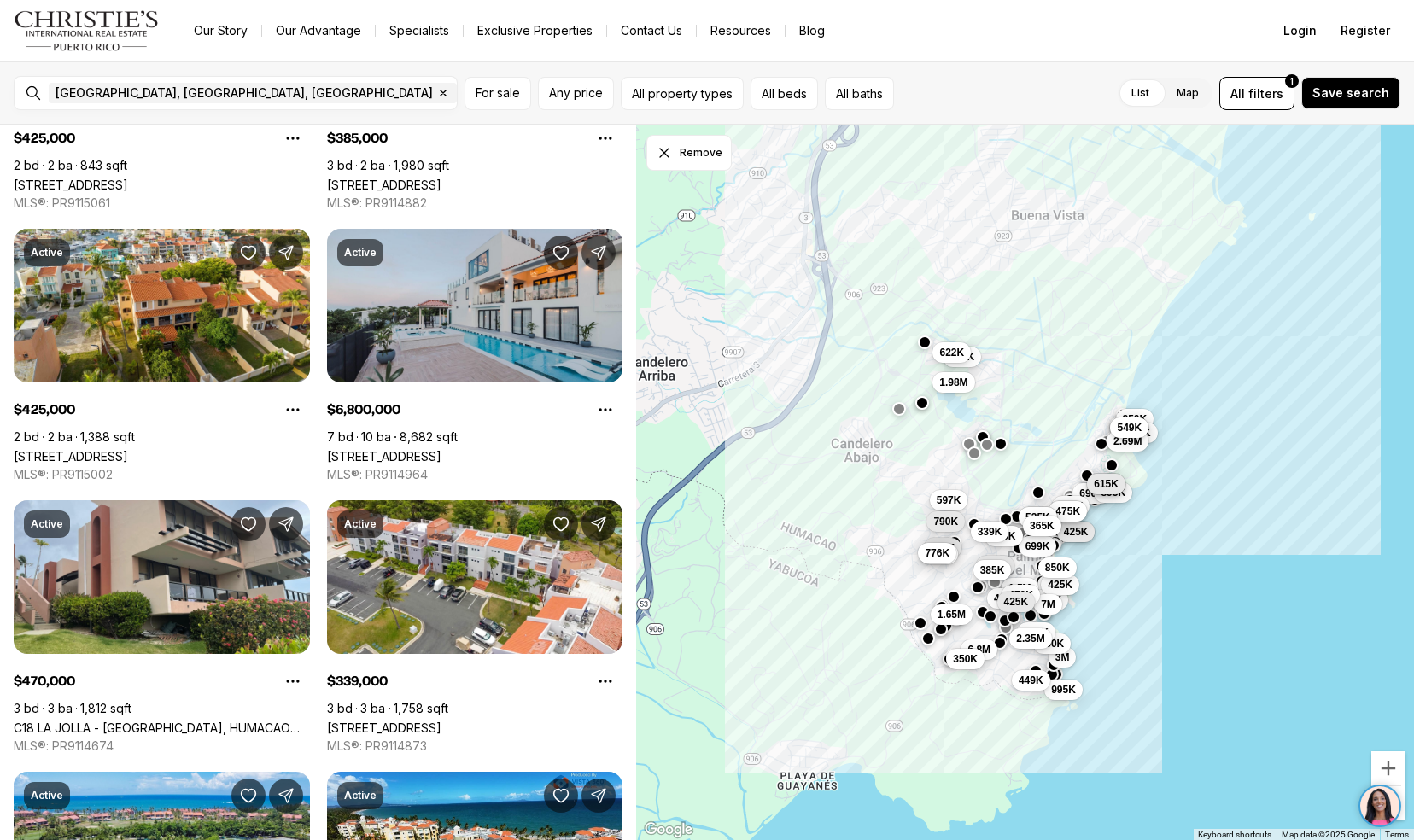
scroll to position [2132, 0]
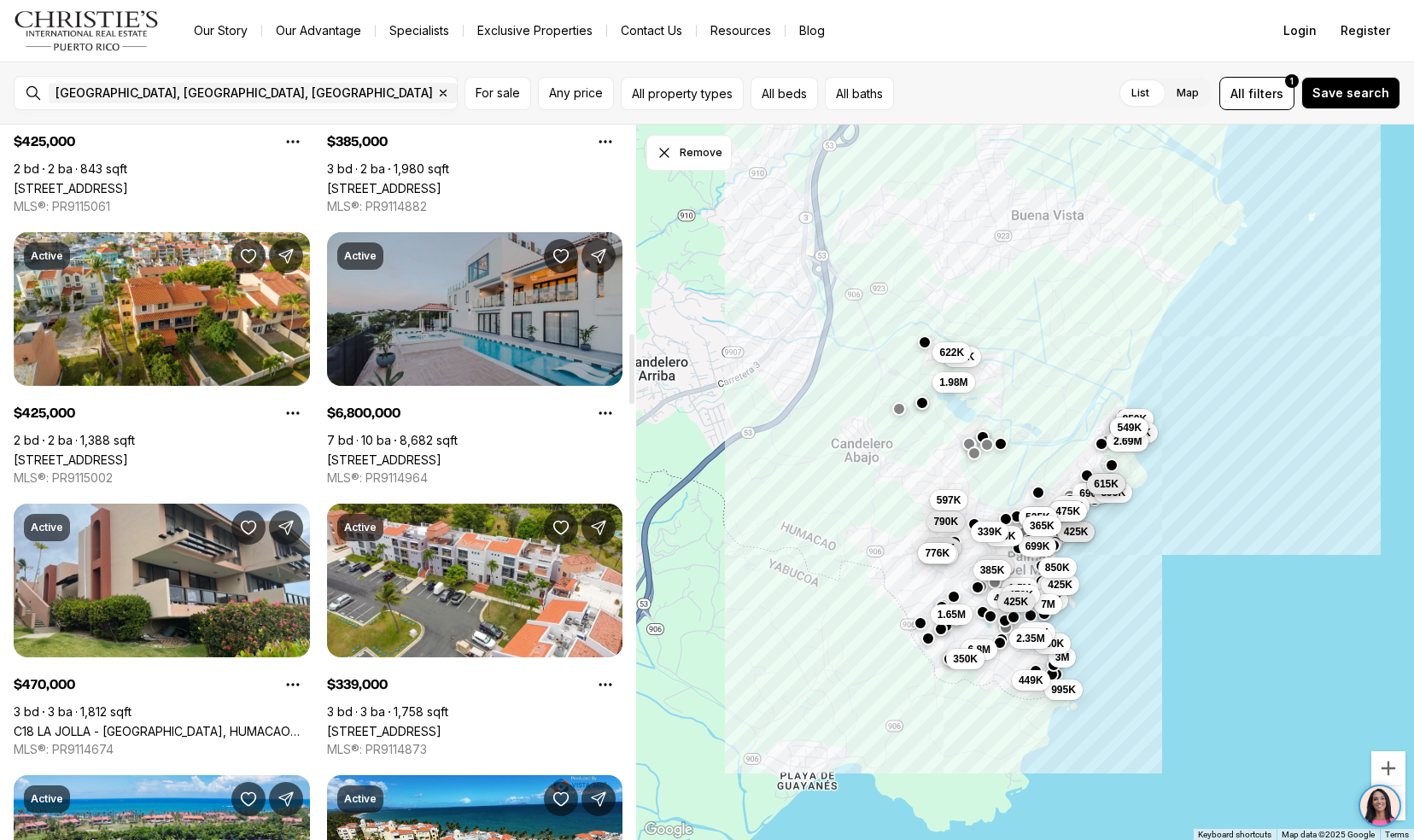
click at [388, 453] on link "[STREET_ADDRESS]" at bounding box center [384, 460] width 114 height 14
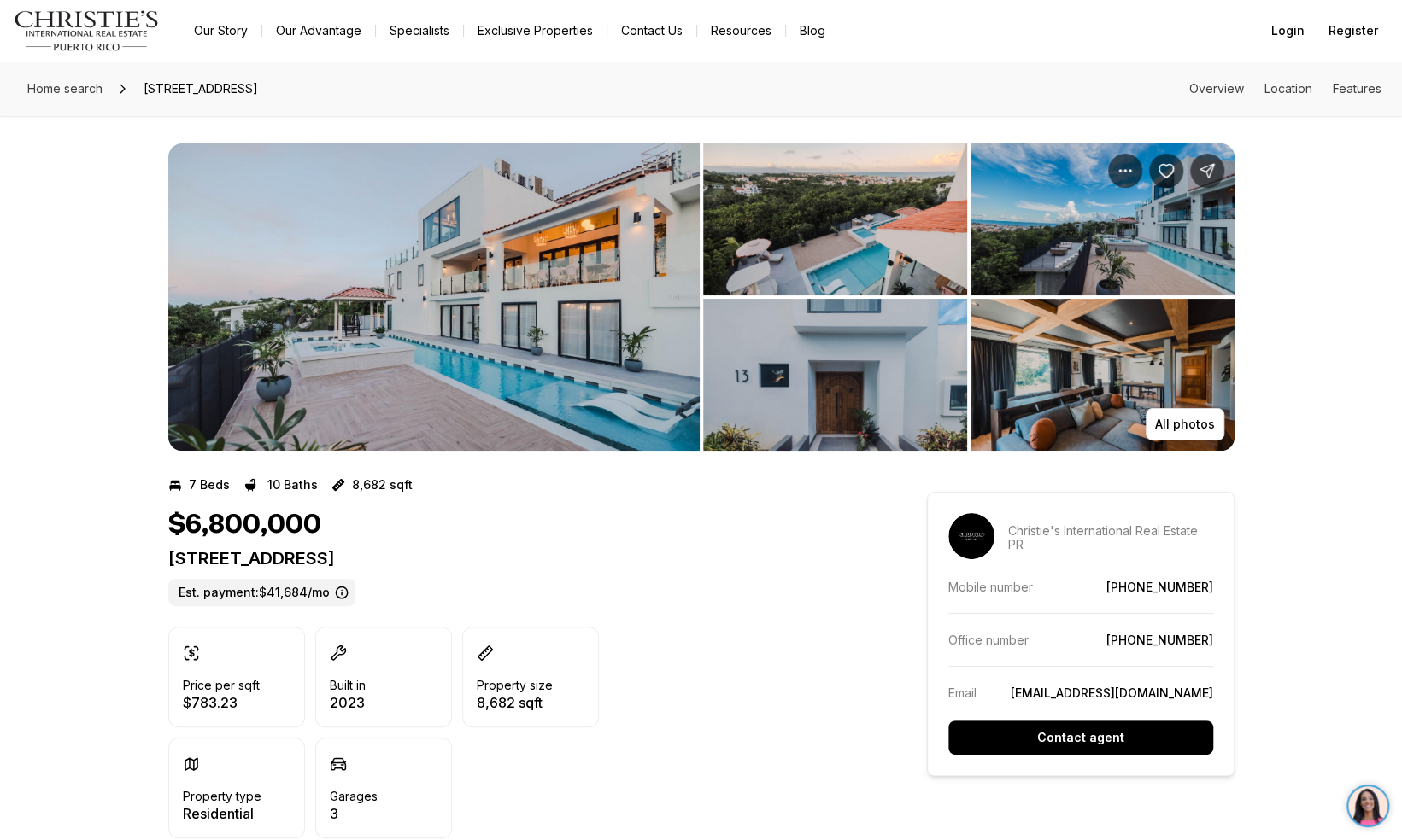
click at [380, 318] on img "View image gallery" at bounding box center [434, 297] width 531 height 307
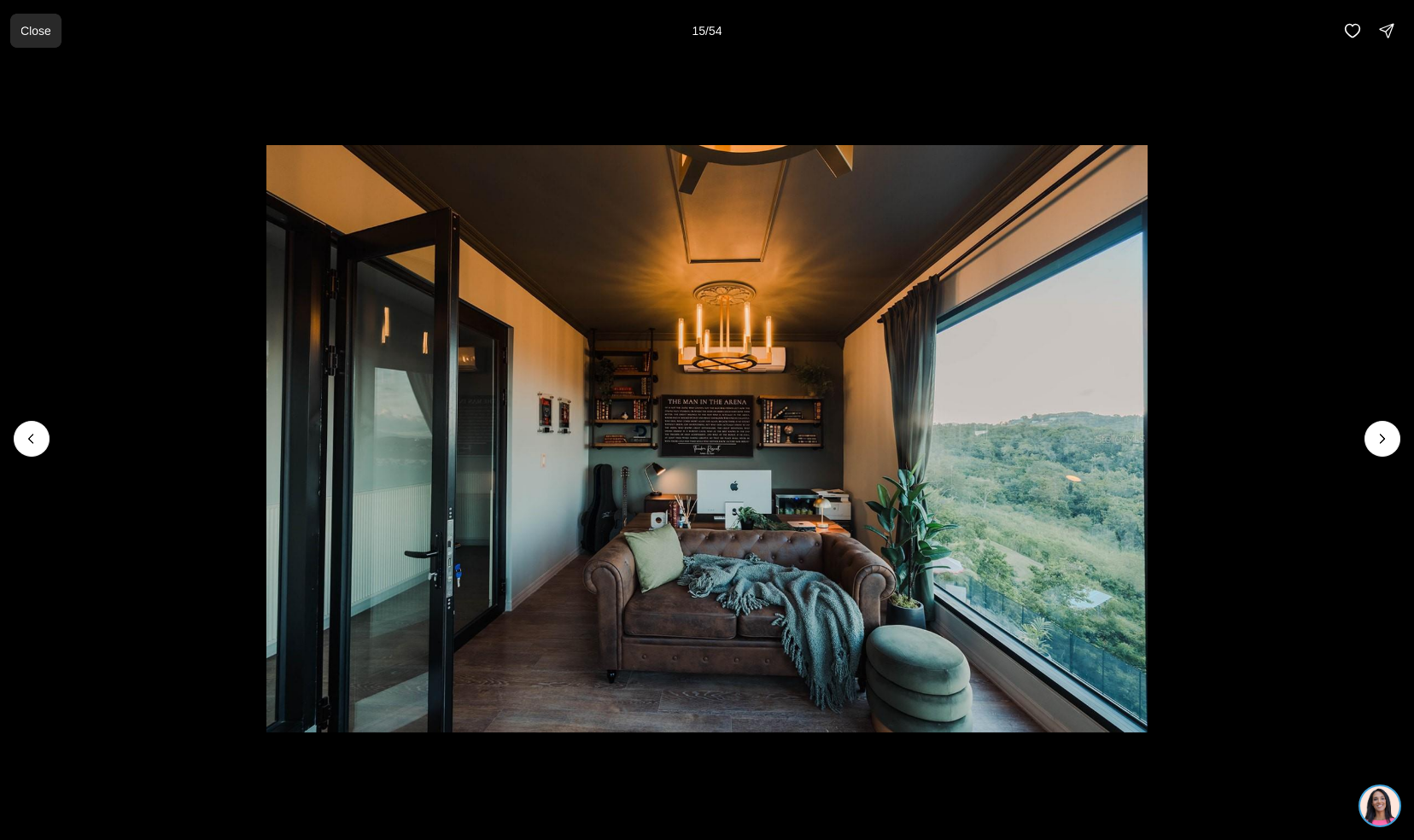
click at [23, 31] on p "Close" at bounding box center [36, 30] width 31 height 13
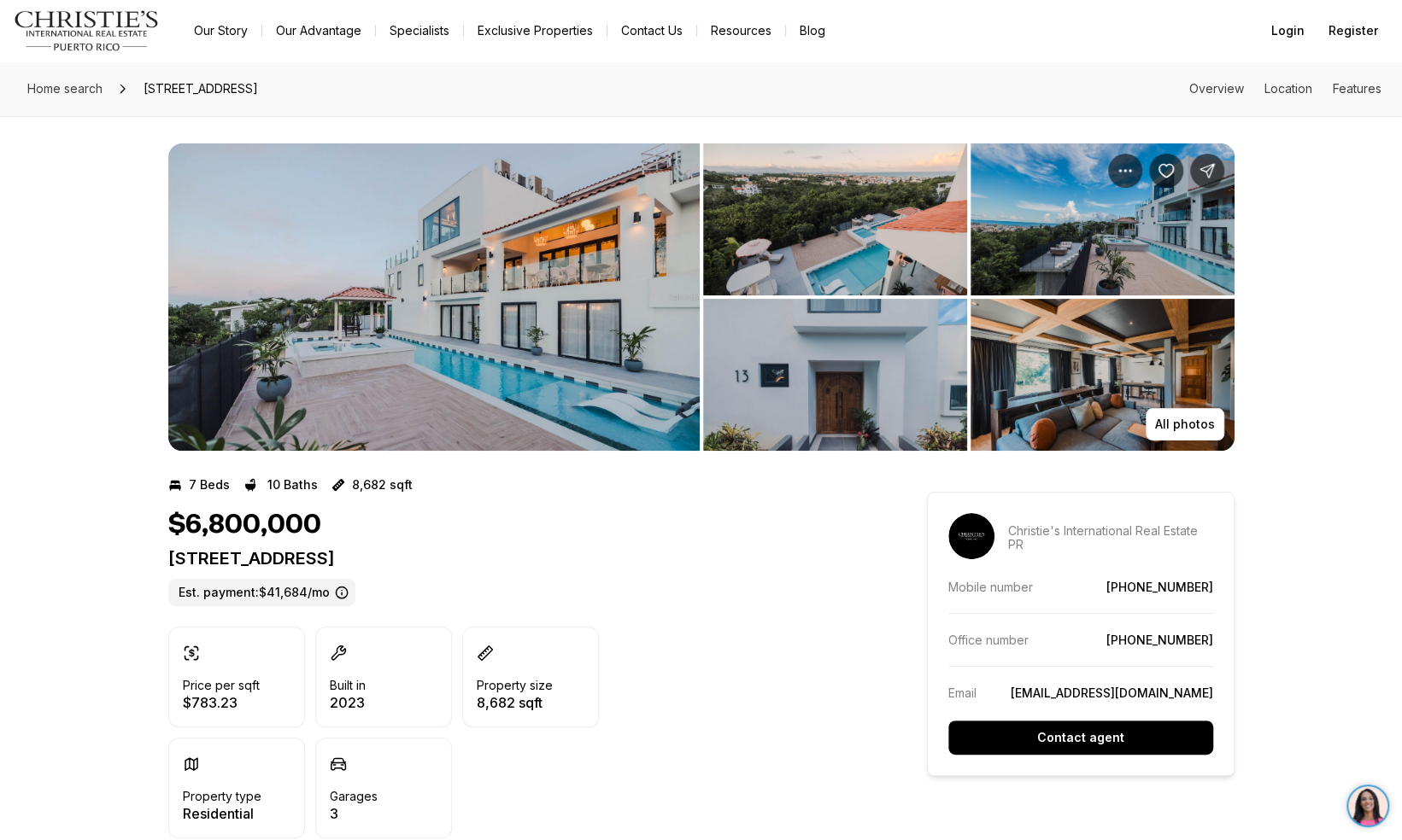
click at [480, 355] on img "View image gallery" at bounding box center [434, 297] width 531 height 307
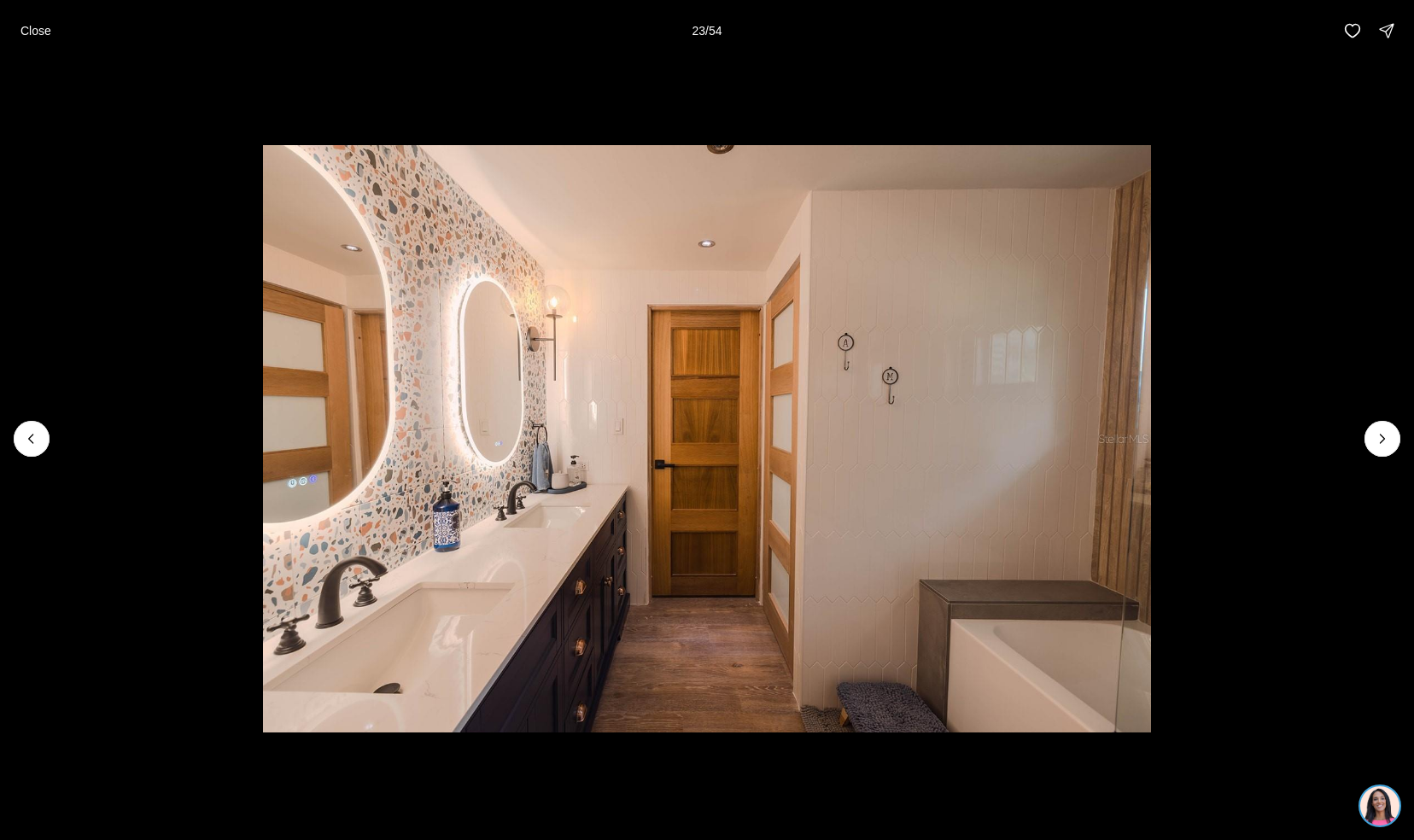
click at [1141, 660] on img "23 of 54" at bounding box center [707, 439] width 889 height 588
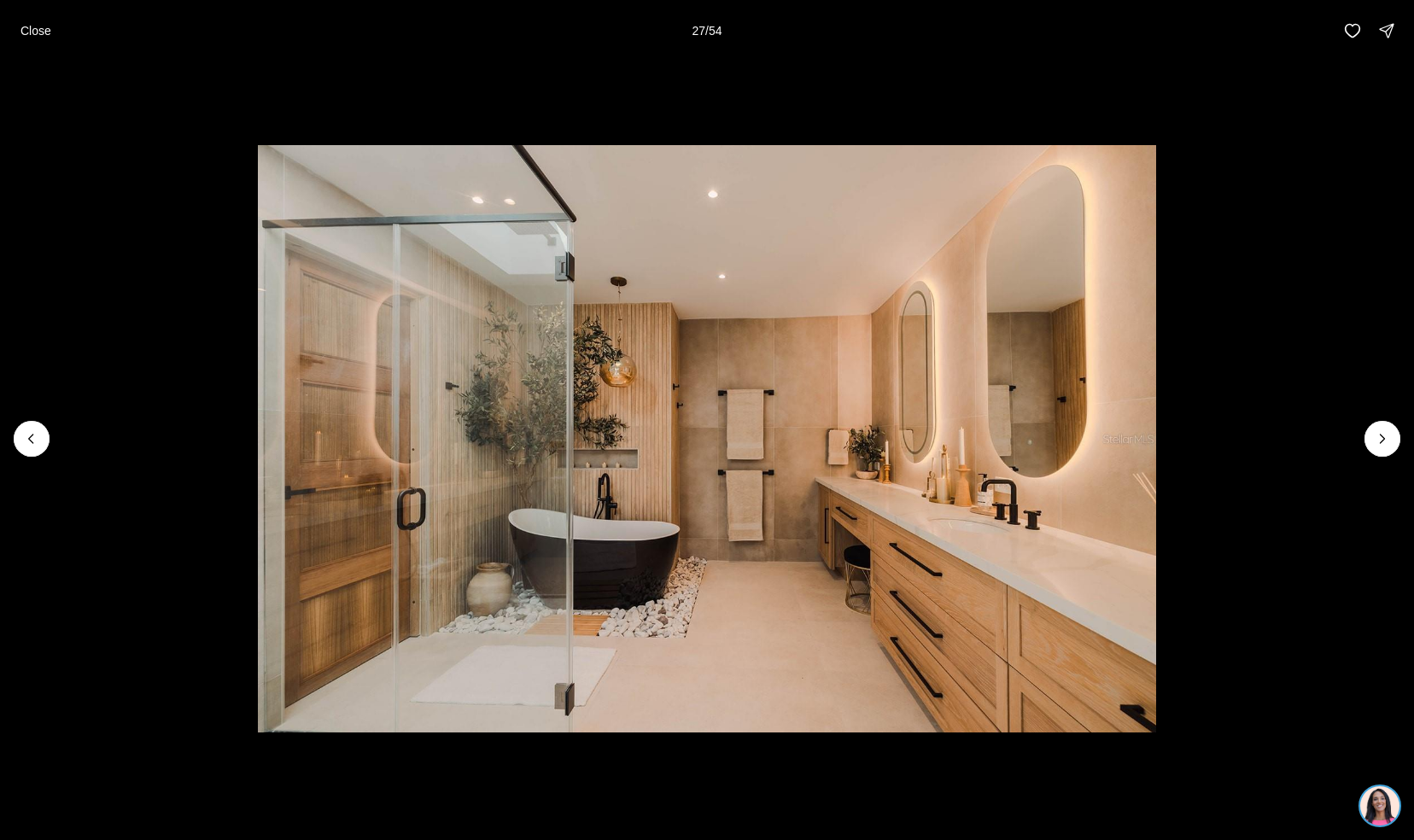
click at [1099, 664] on img "27 of 54" at bounding box center [707, 439] width 898 height 588
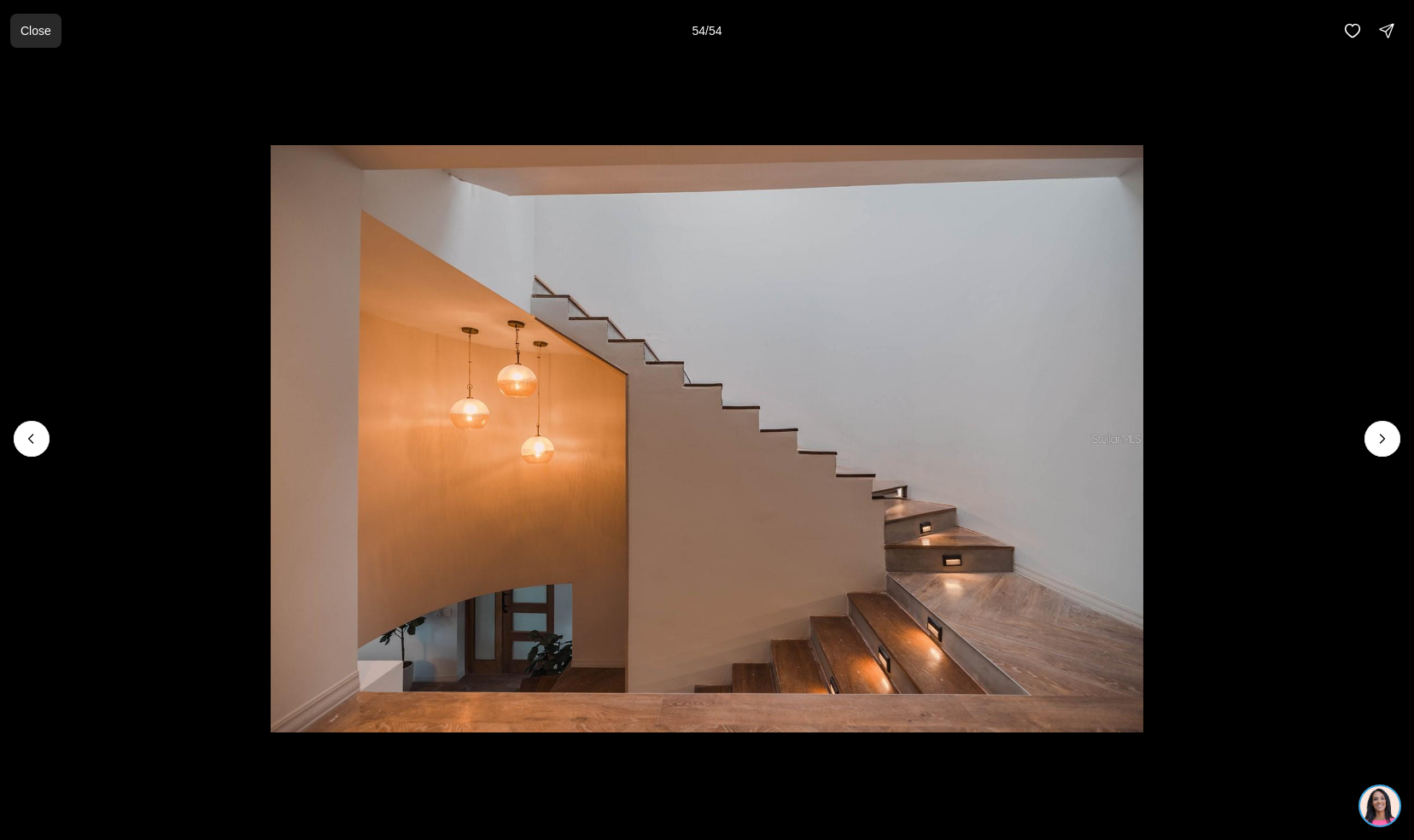
click at [52, 39] on button "Close" at bounding box center [37, 30] width 52 height 34
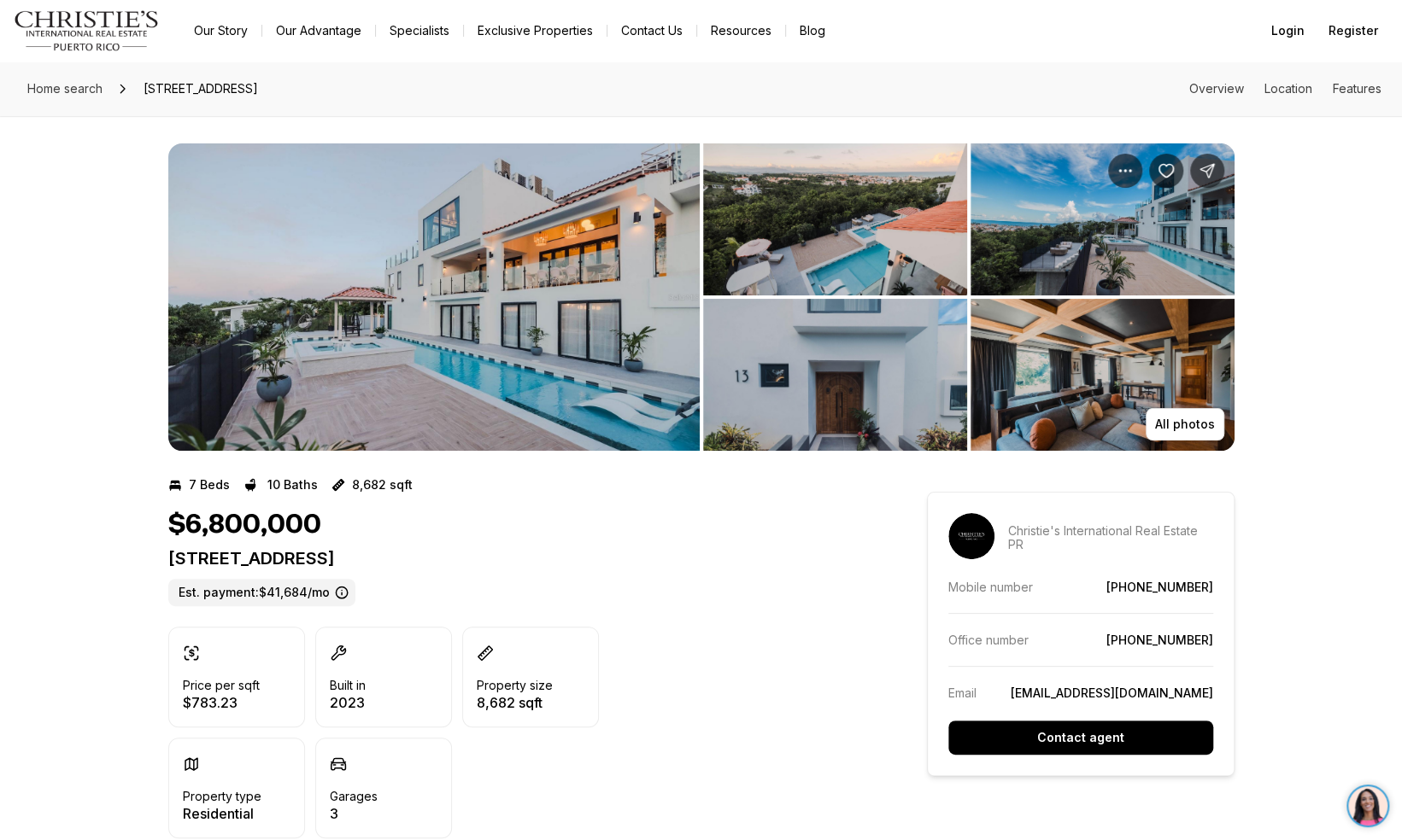
click at [514, 276] on img "View image gallery" at bounding box center [434, 297] width 531 height 307
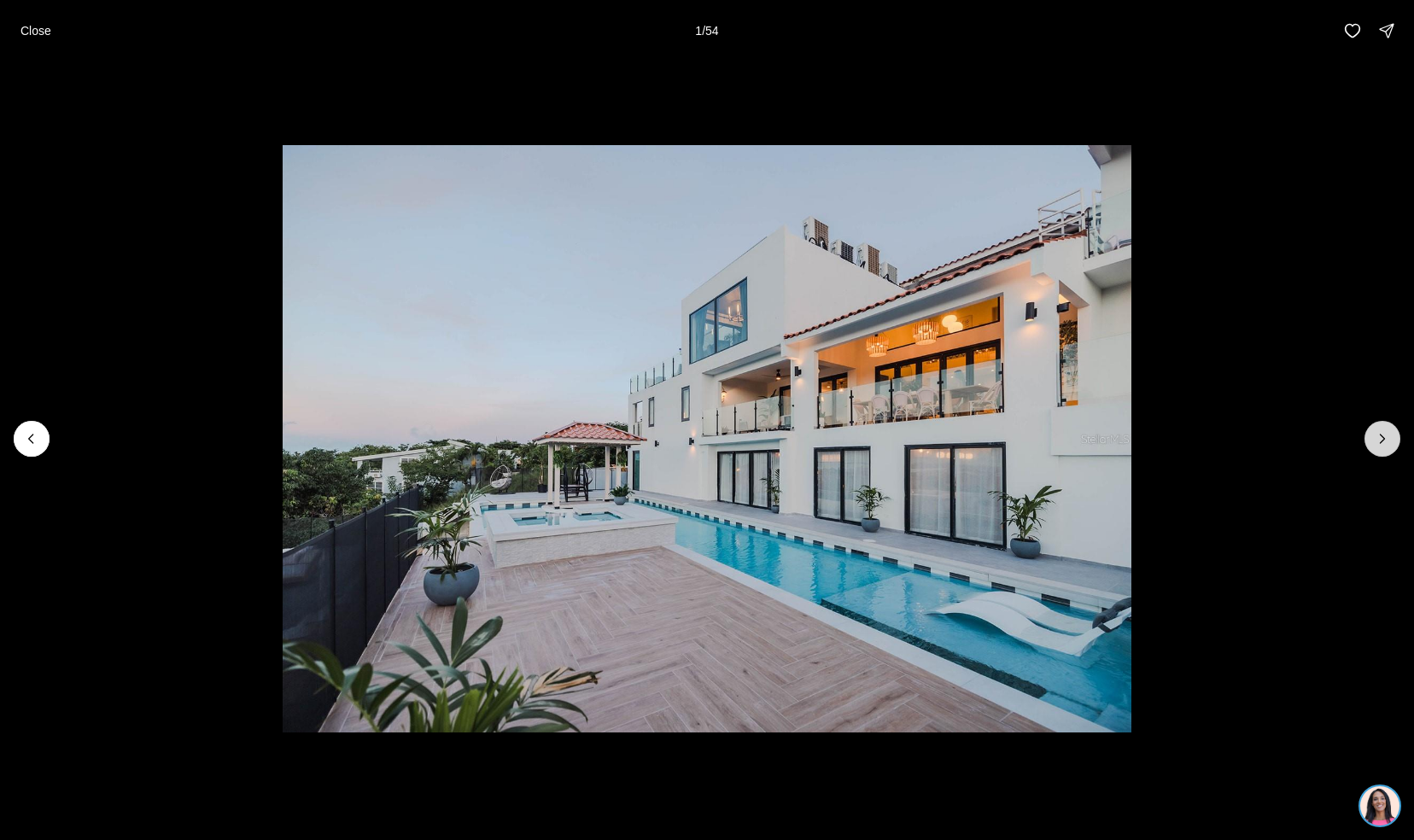
click at [1377, 440] on icon "Next slide" at bounding box center [1382, 438] width 17 height 17
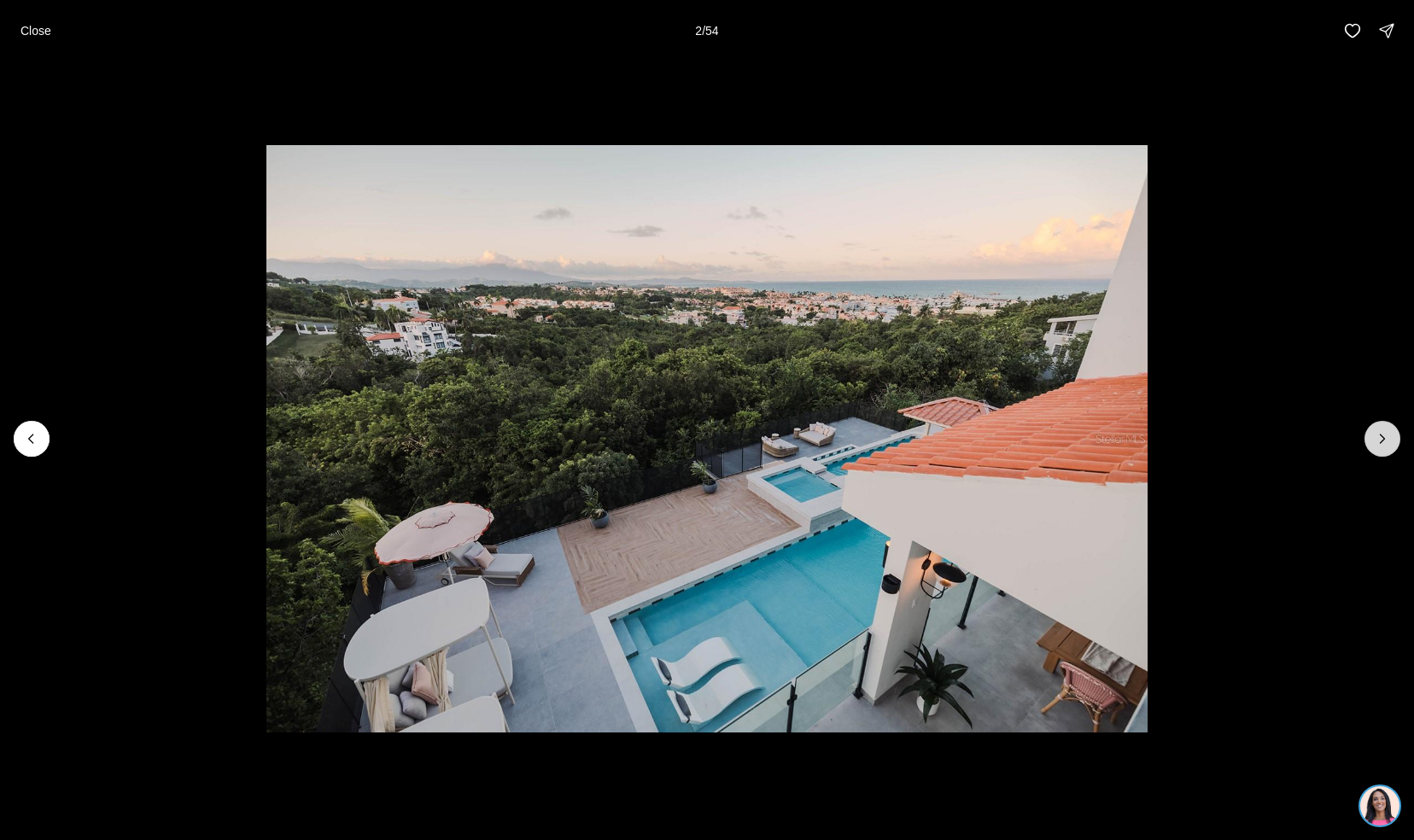
click at [1376, 441] on icon "Next slide" at bounding box center [1382, 438] width 17 height 17
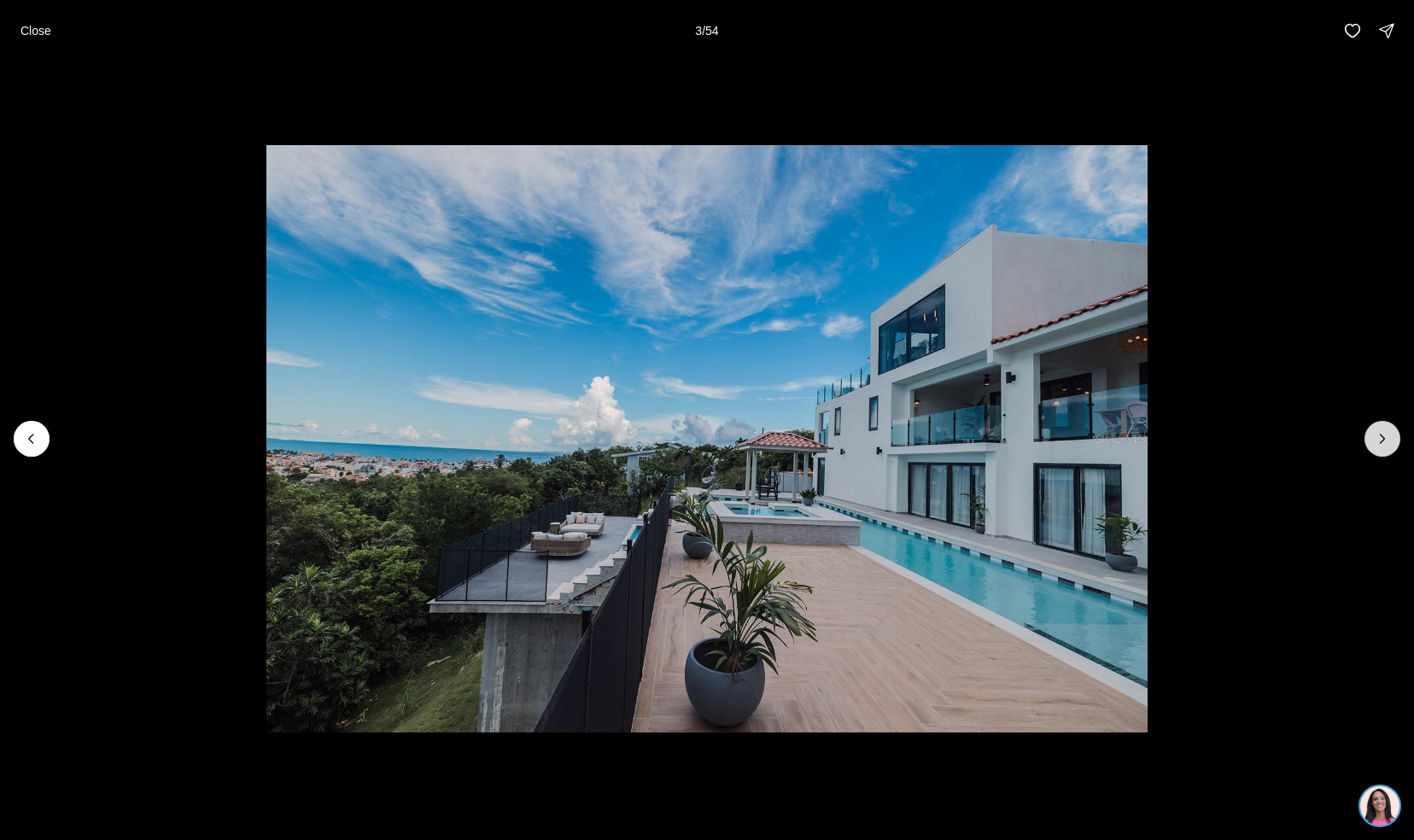
click at [1376, 441] on icon "Next slide" at bounding box center [1382, 438] width 17 height 17
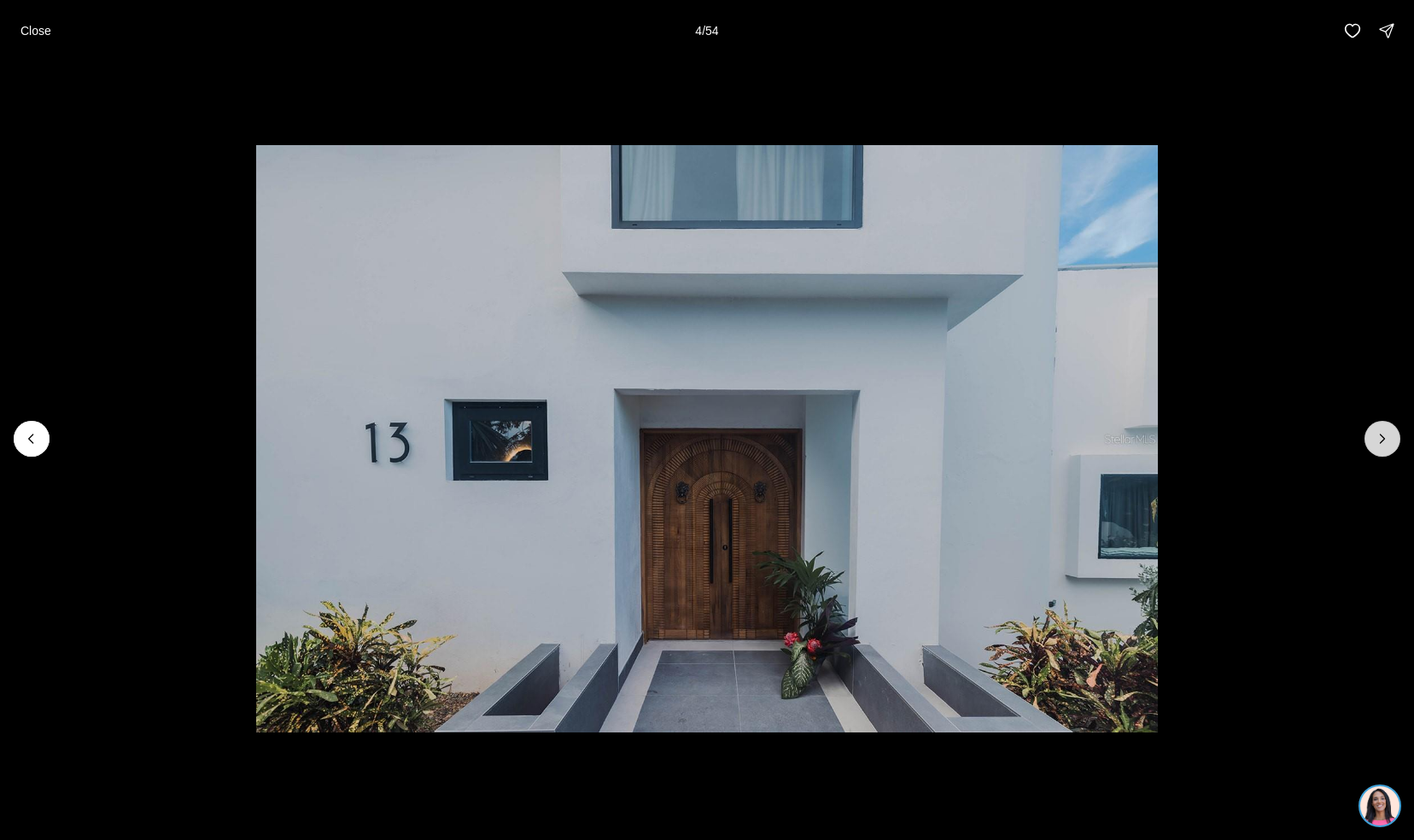
click at [1376, 441] on icon "Next slide" at bounding box center [1382, 438] width 17 height 17
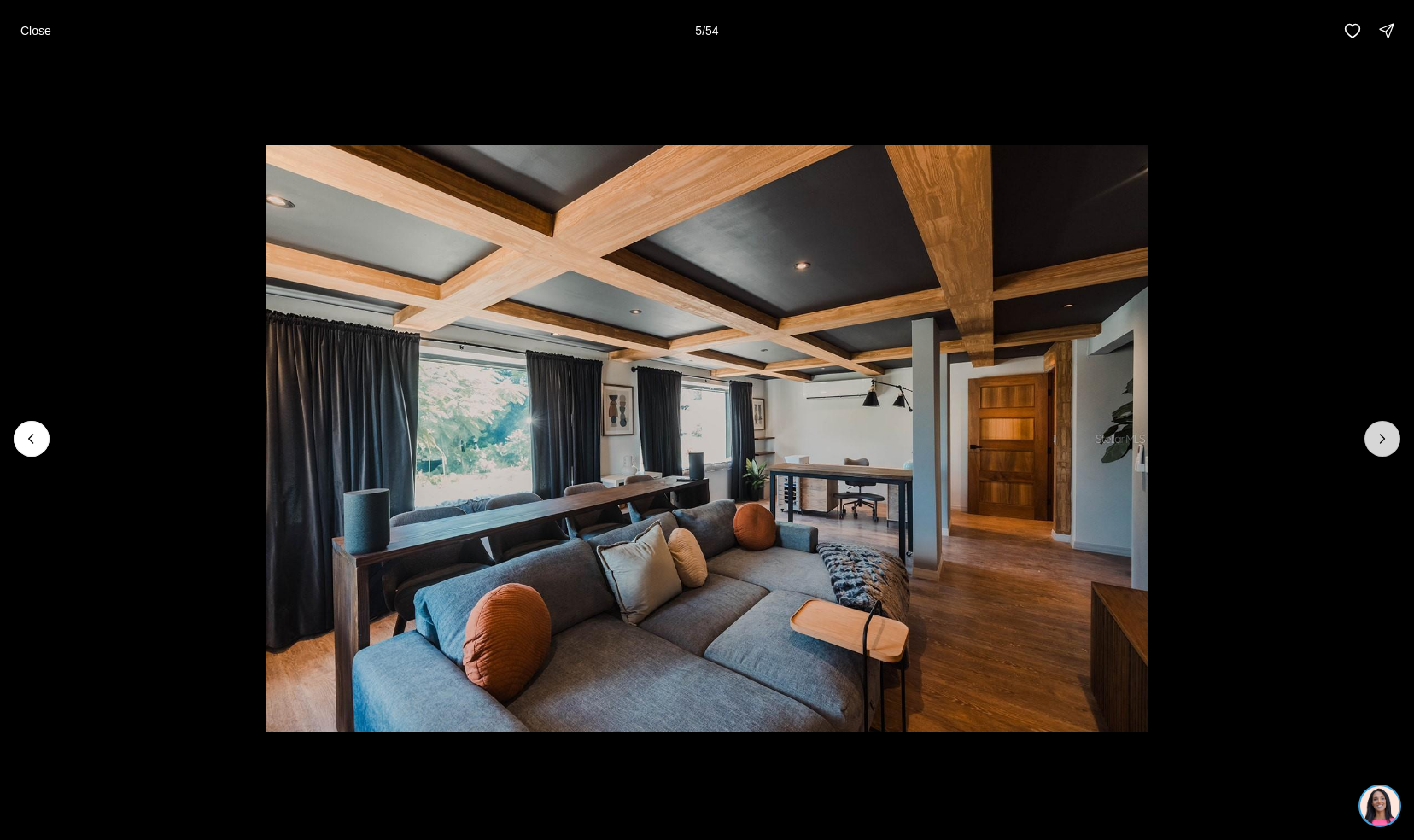
click at [1376, 441] on icon "Next slide" at bounding box center [1382, 438] width 17 height 17
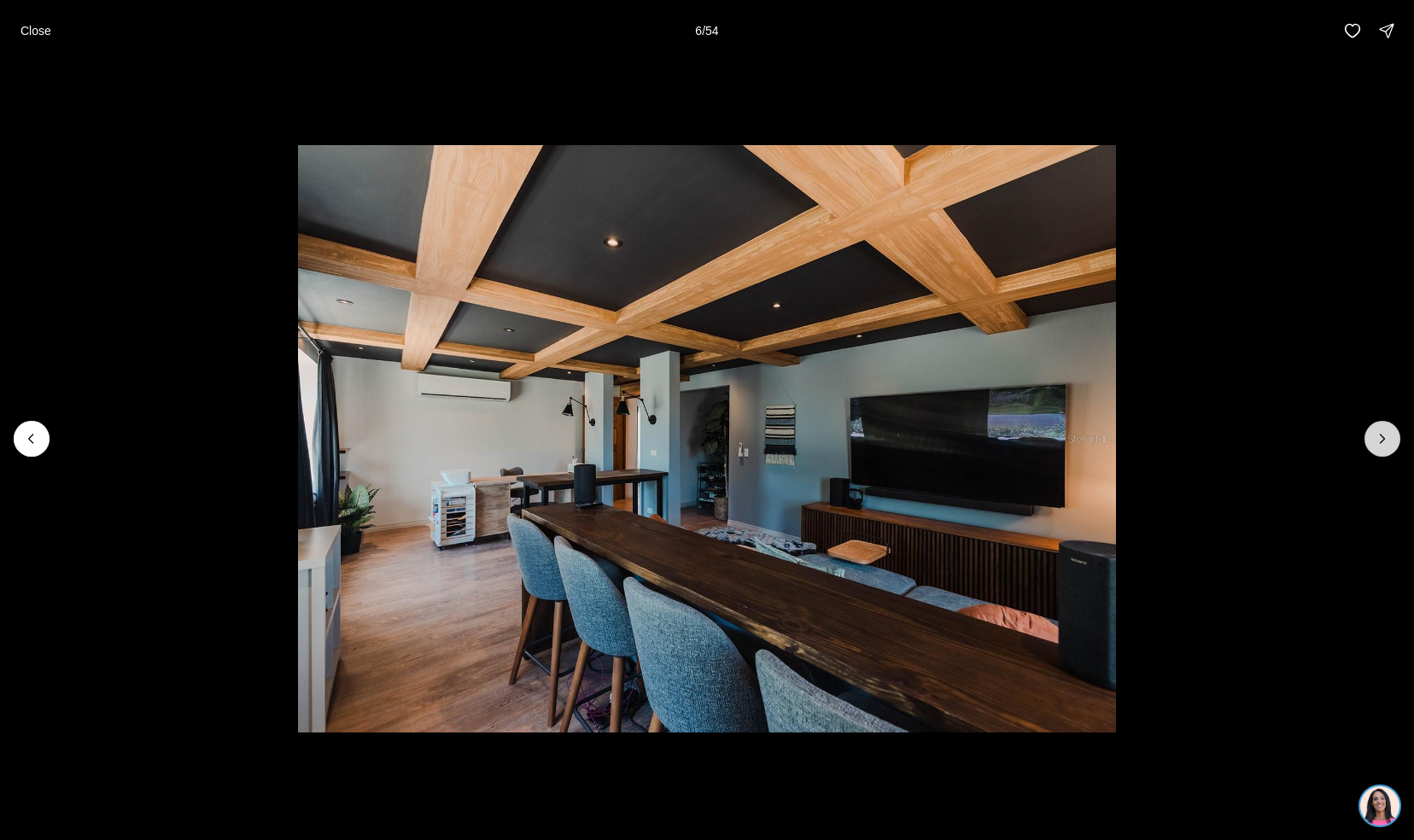
click at [1376, 441] on icon "Next slide" at bounding box center [1382, 438] width 17 height 17
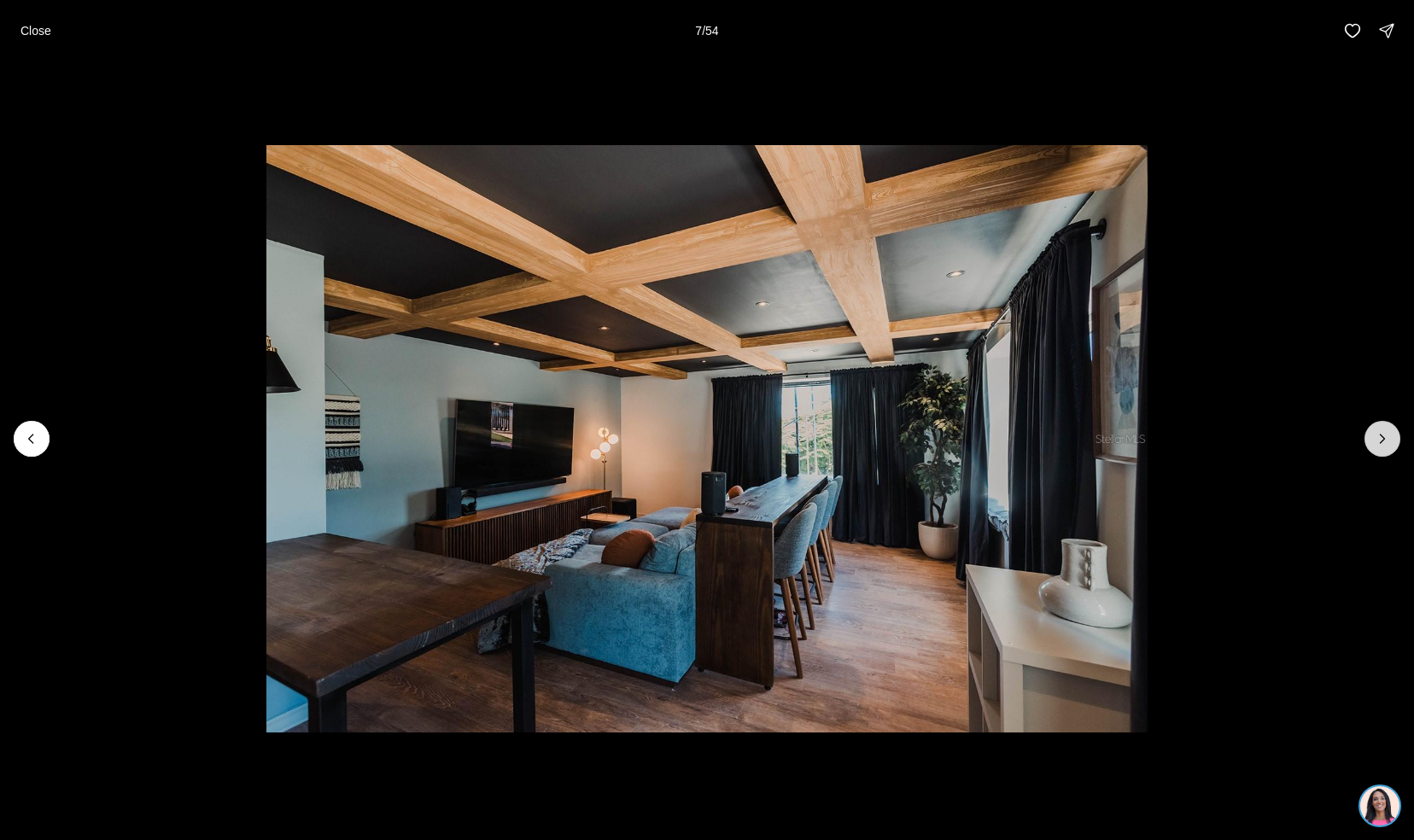
click at [1376, 441] on icon "Next slide" at bounding box center [1382, 438] width 17 height 17
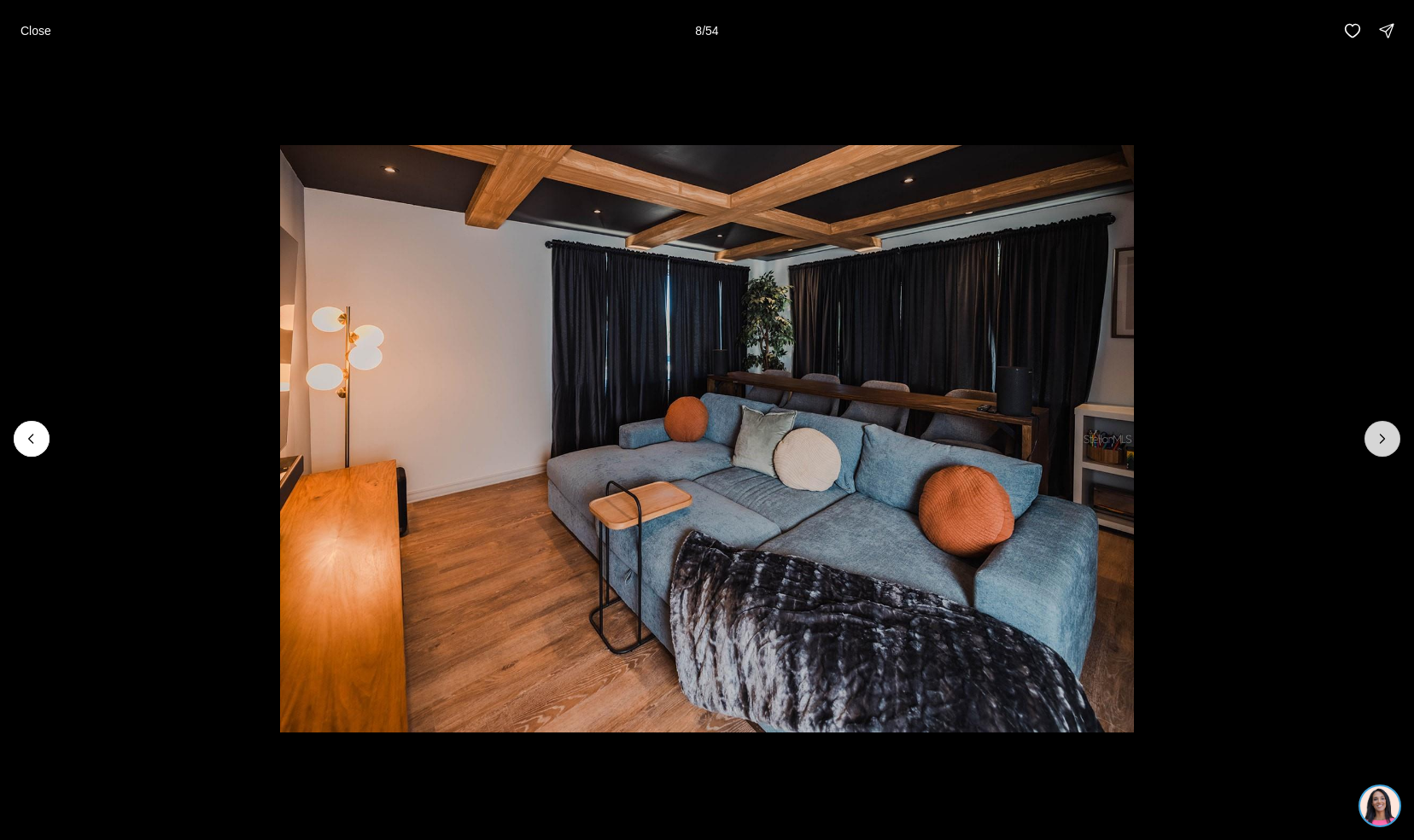
click at [1376, 441] on icon "Next slide" at bounding box center [1382, 438] width 17 height 17
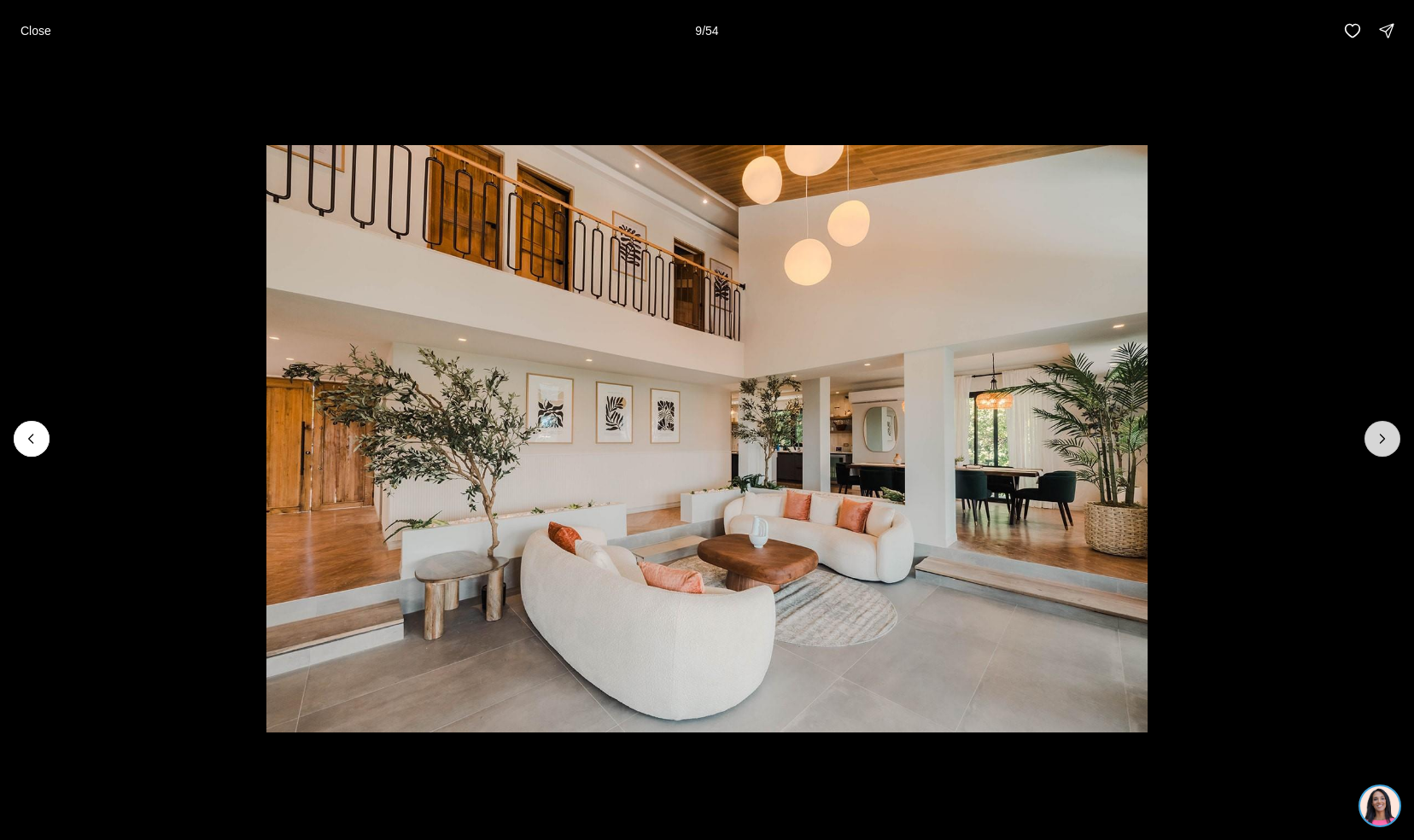
click at [1376, 441] on icon "Next slide" at bounding box center [1382, 438] width 17 height 17
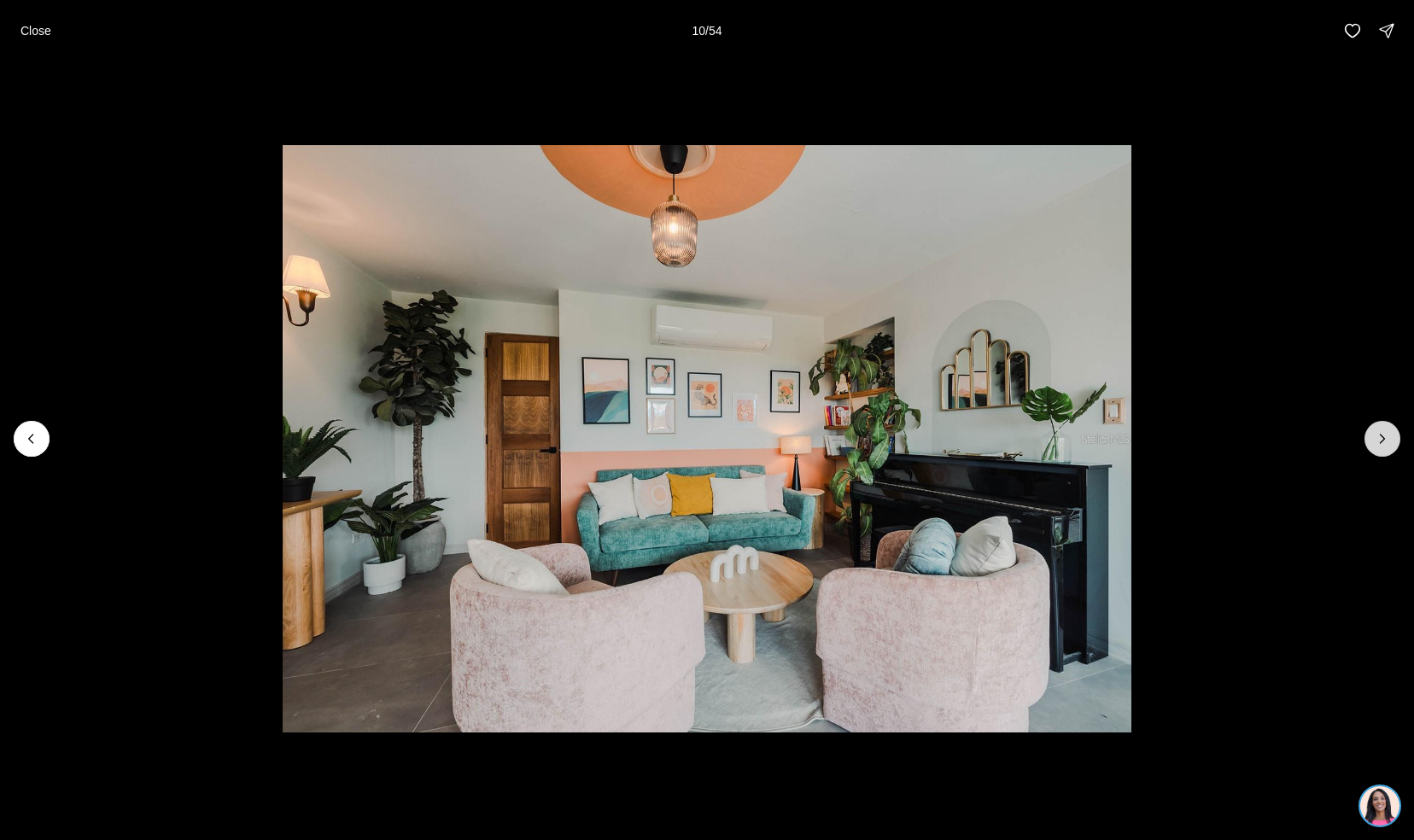
click at [1376, 441] on icon "Next slide" at bounding box center [1382, 438] width 17 height 17
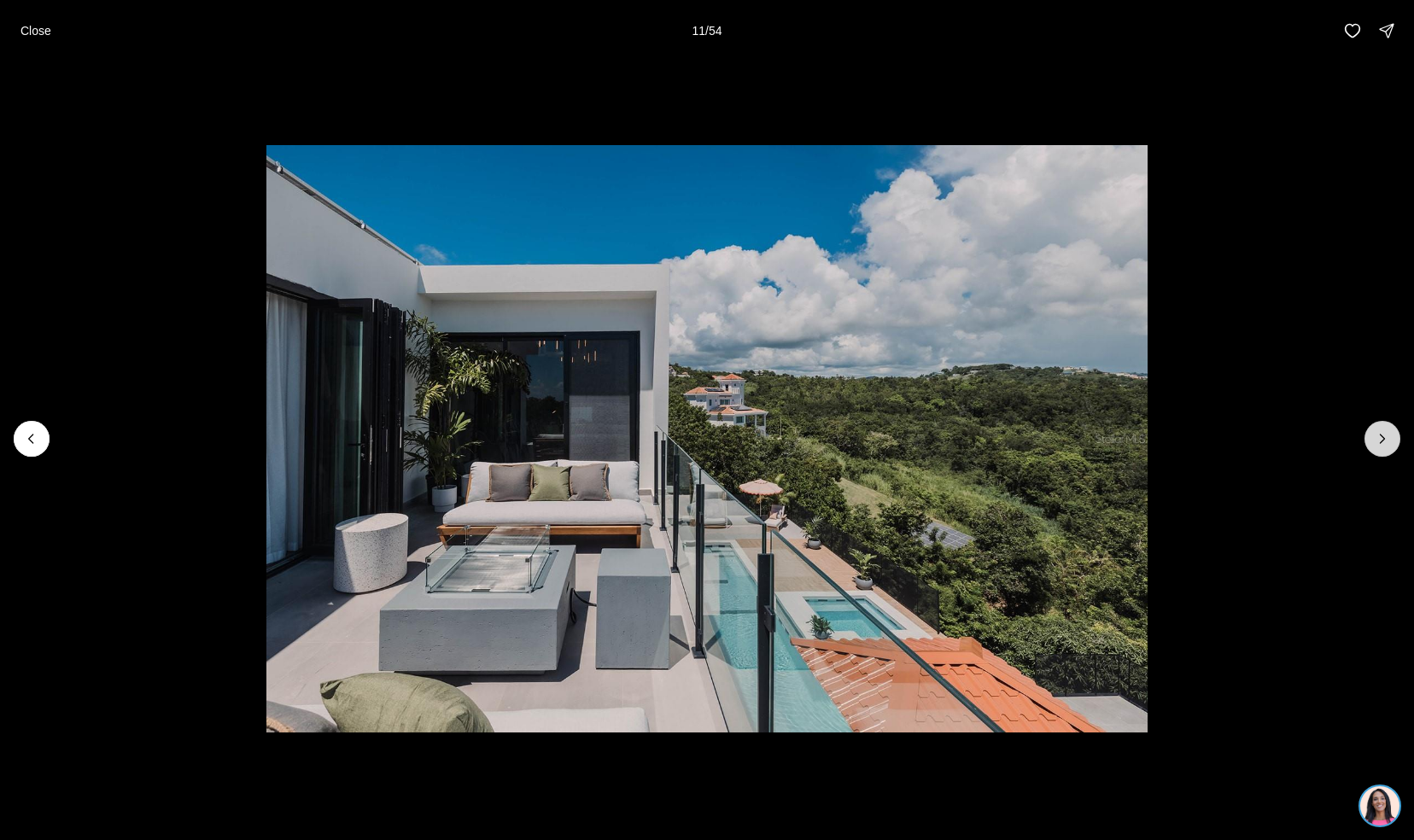
click at [1376, 441] on icon "Next slide" at bounding box center [1382, 438] width 17 height 17
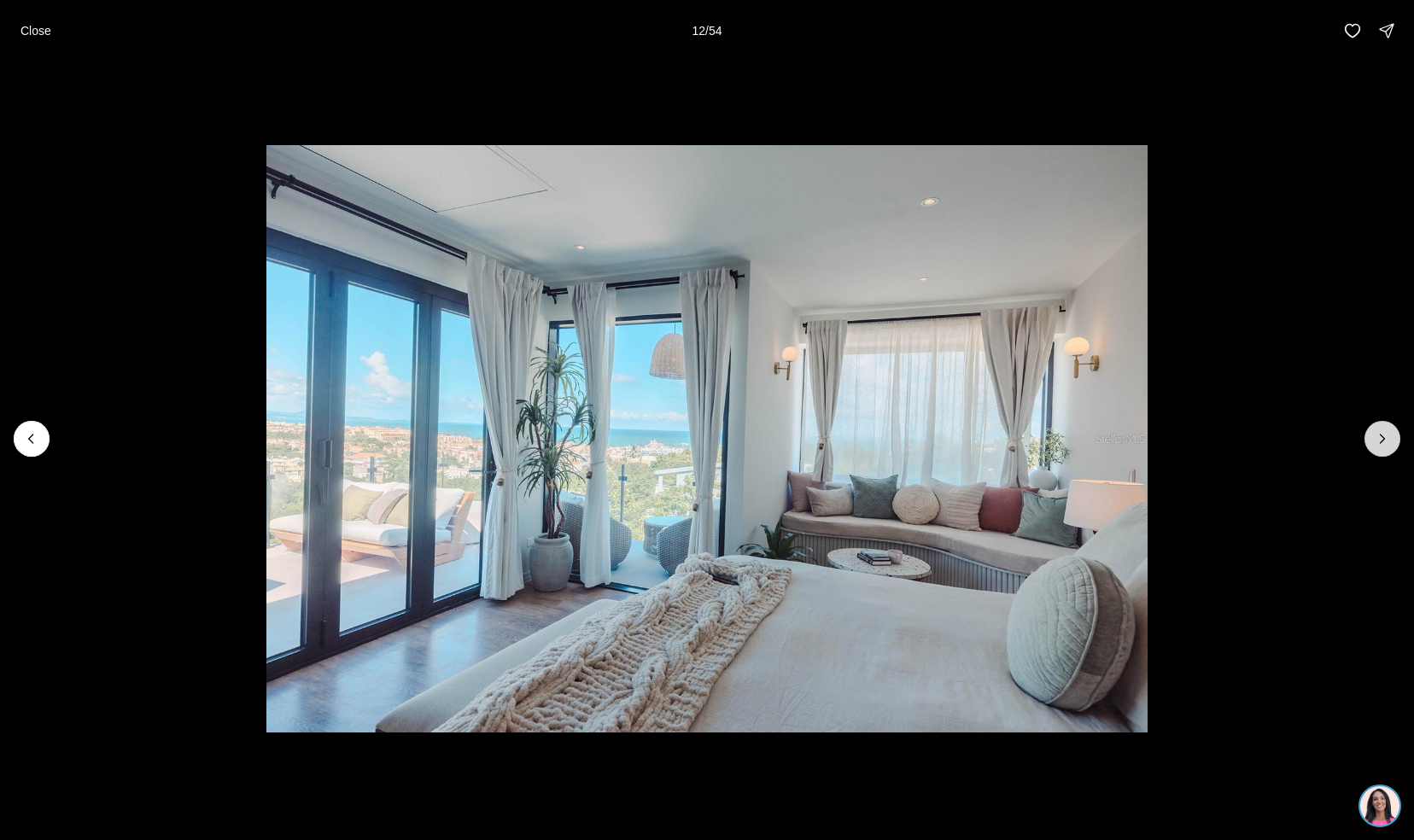
click at [1376, 441] on icon "Next slide" at bounding box center [1382, 438] width 17 height 17
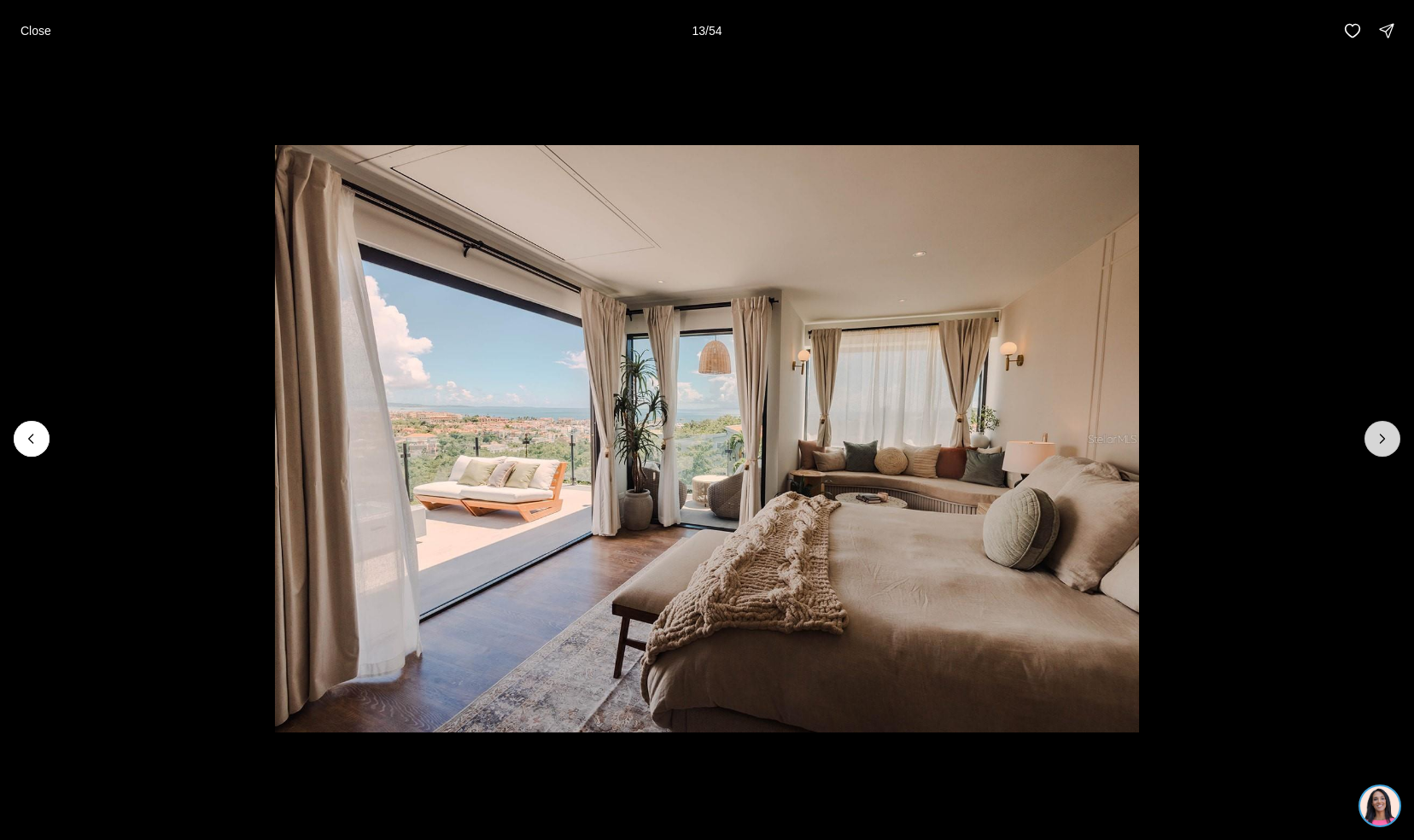
click at [1376, 441] on icon "Next slide" at bounding box center [1382, 438] width 17 height 17
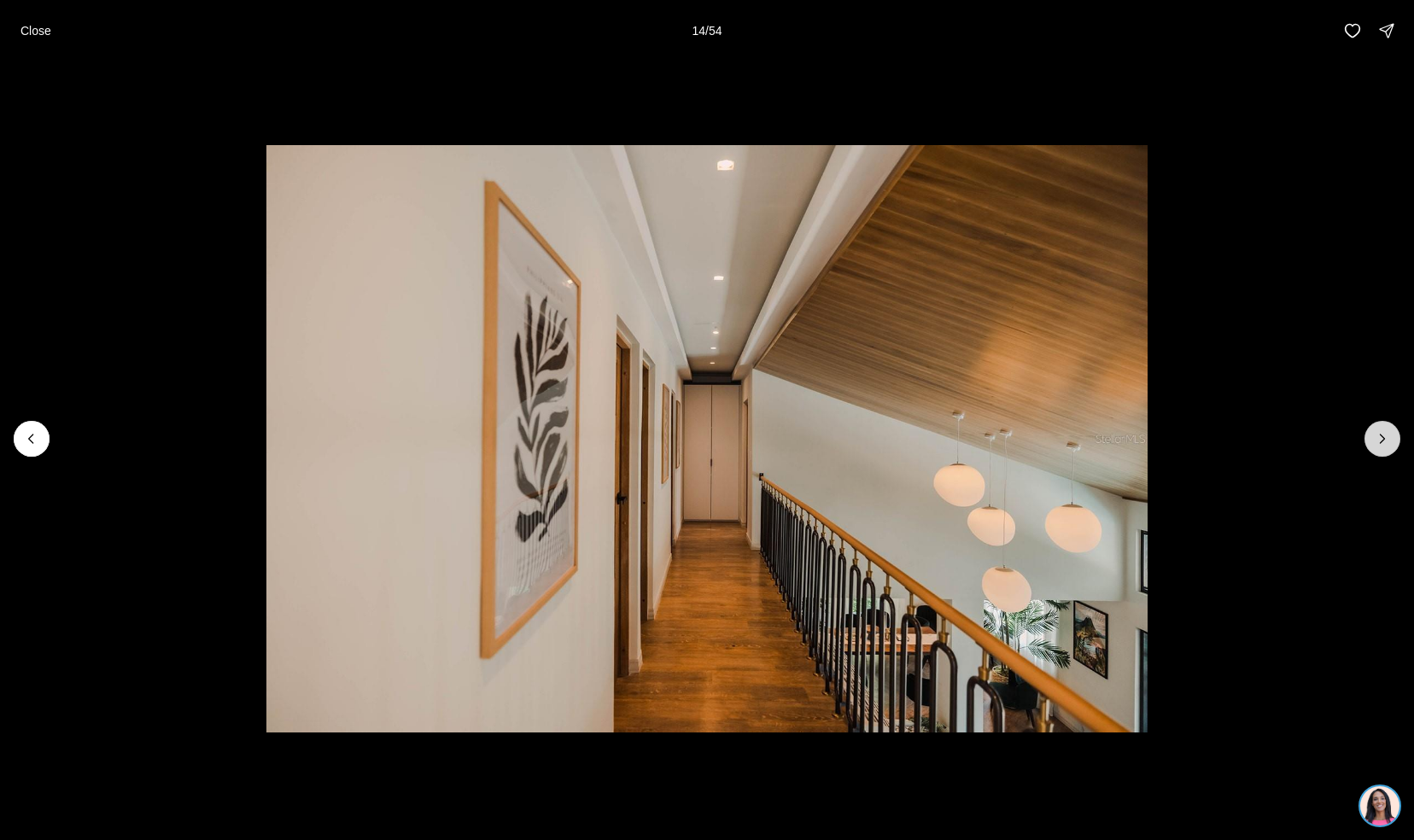
click at [1376, 441] on icon "Next slide" at bounding box center [1382, 438] width 17 height 17
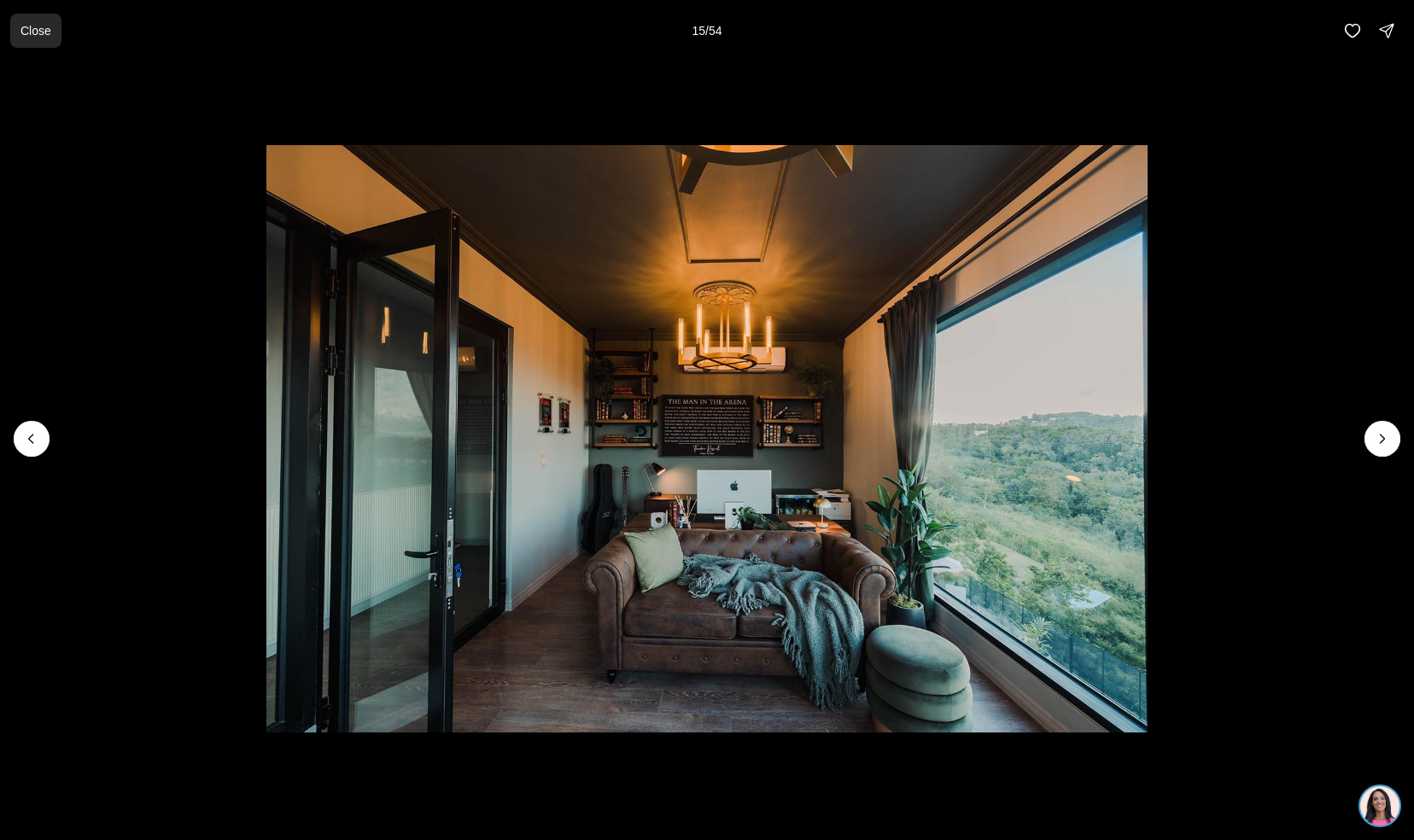
click at [27, 45] on button "Close" at bounding box center [37, 30] width 52 height 34
